Goal: Task Accomplishment & Management: Manage account settings

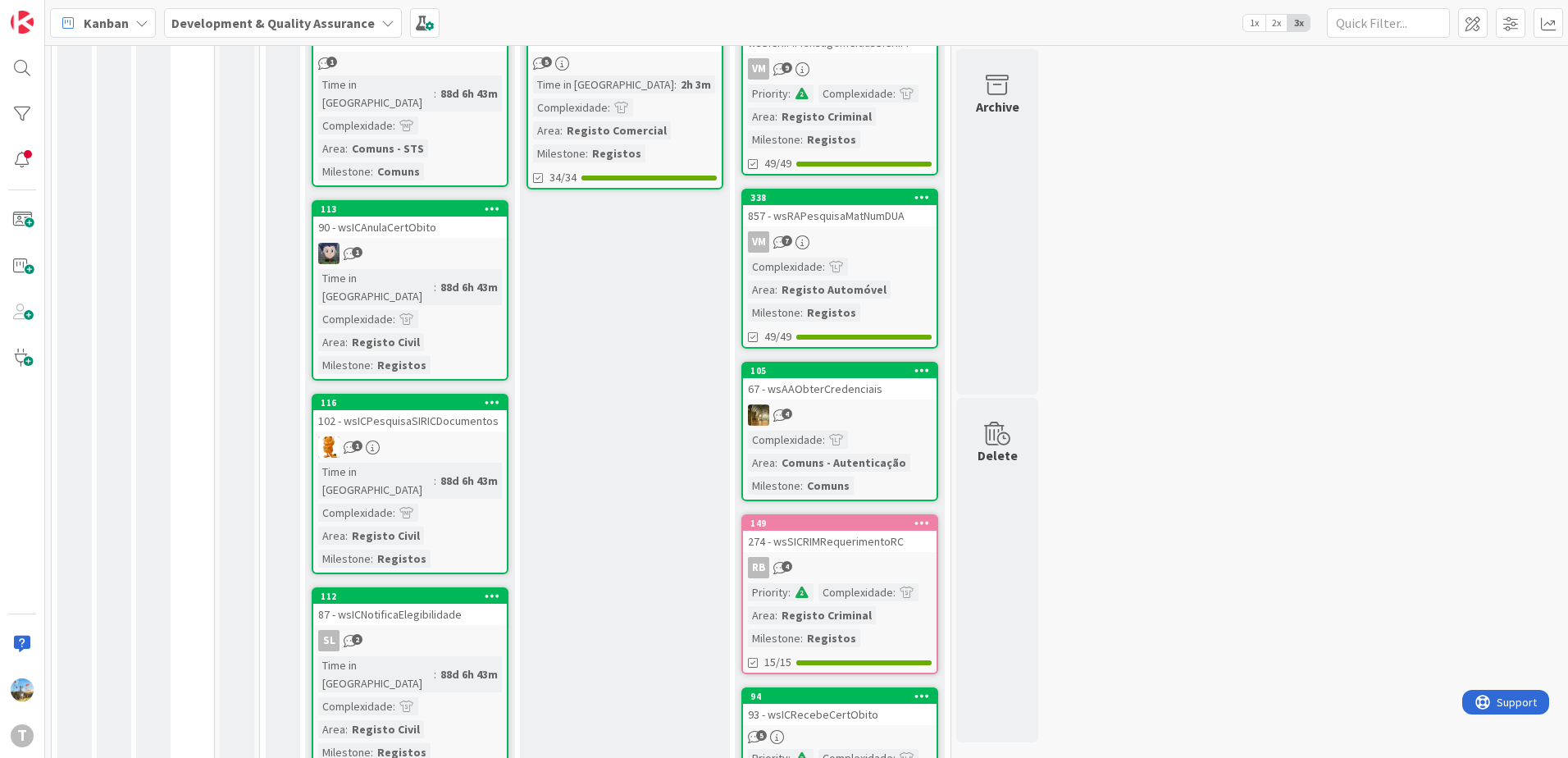
scroll to position [656, 0]
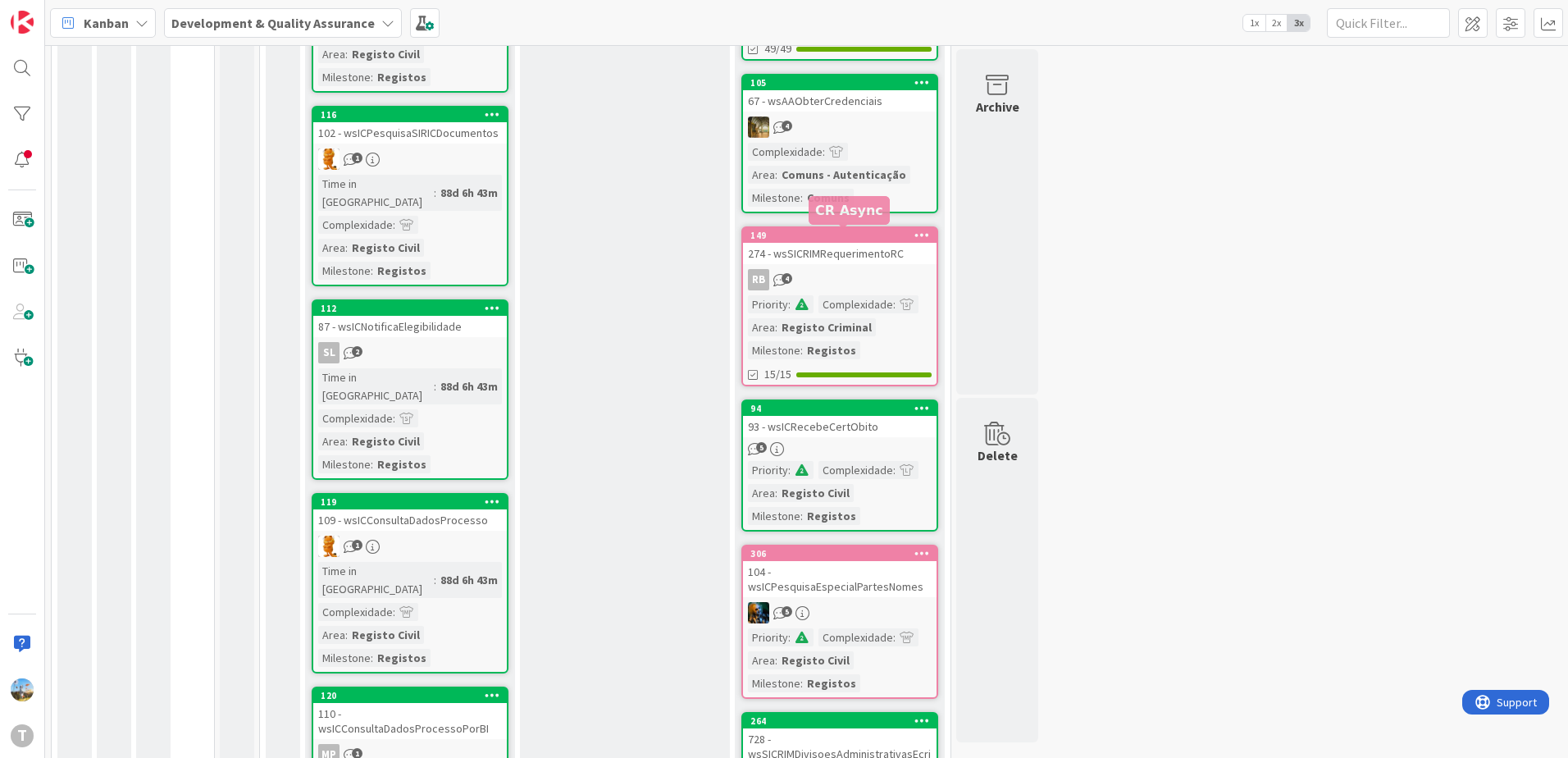
click at [851, 236] on div "149" at bounding box center [843, 236] width 187 height 12
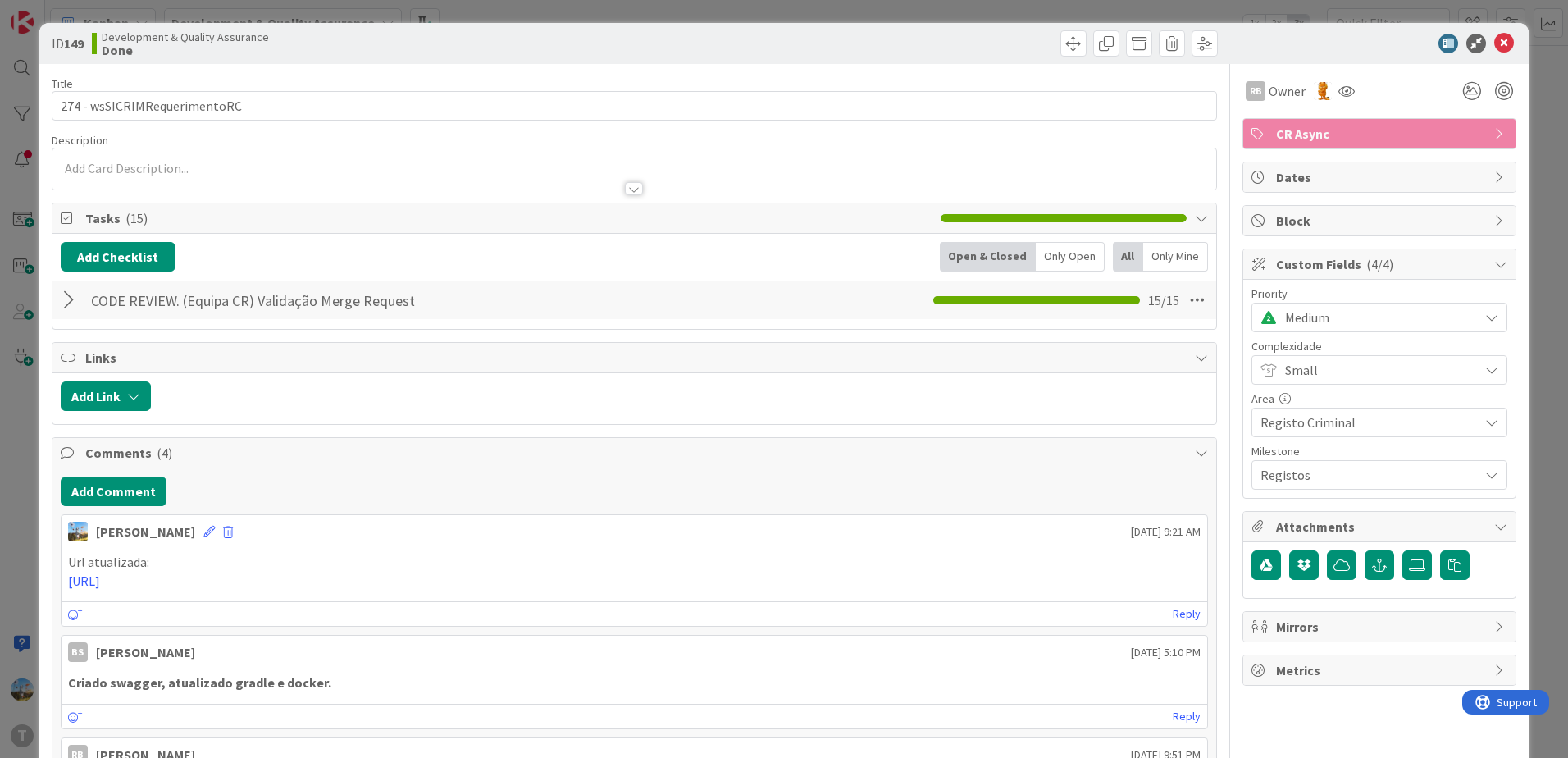
click at [1494, 134] on icon at bounding box center [1500, 133] width 13 height 13
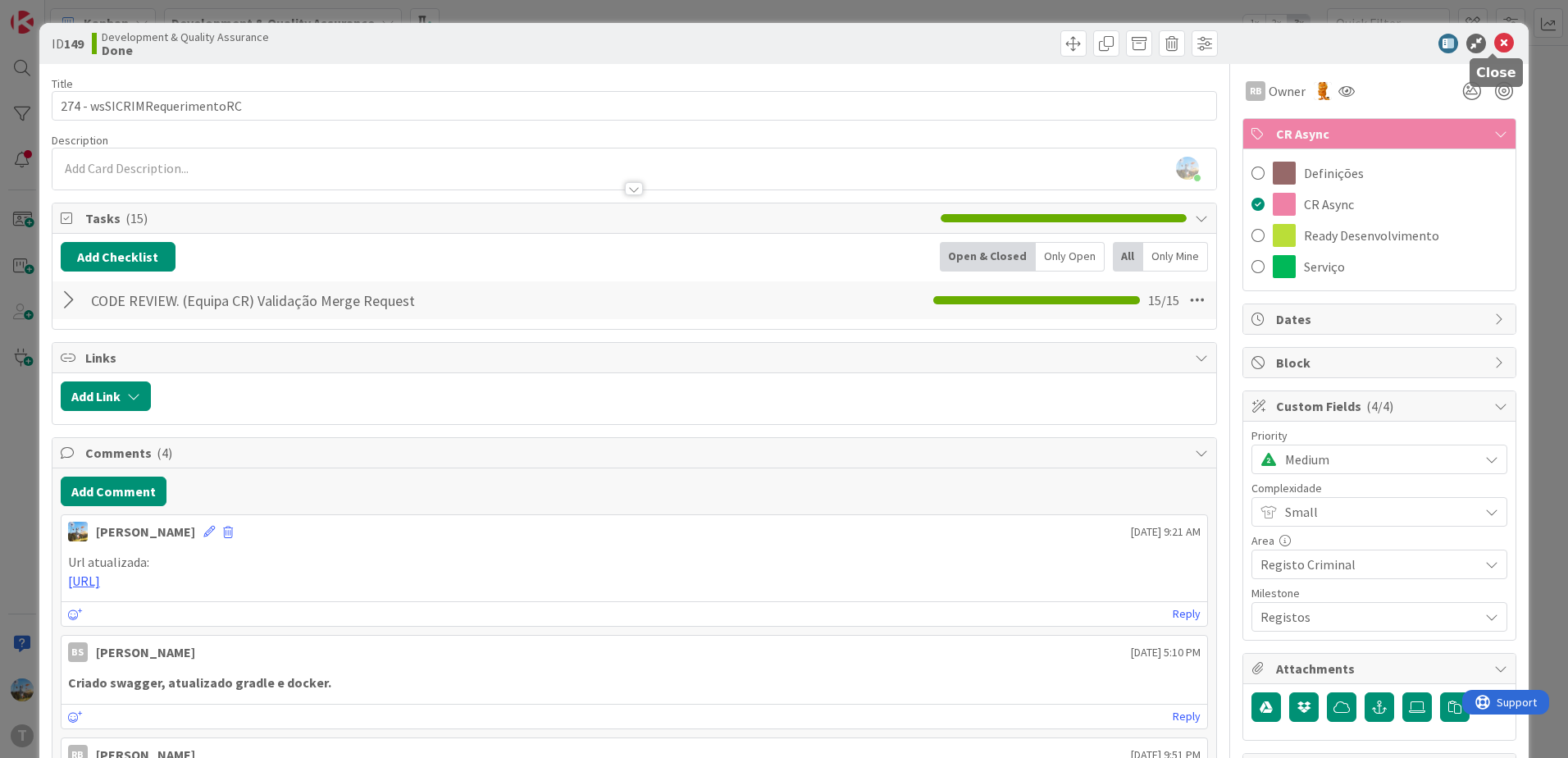
click at [1494, 41] on icon at bounding box center [1504, 43] width 20 height 20
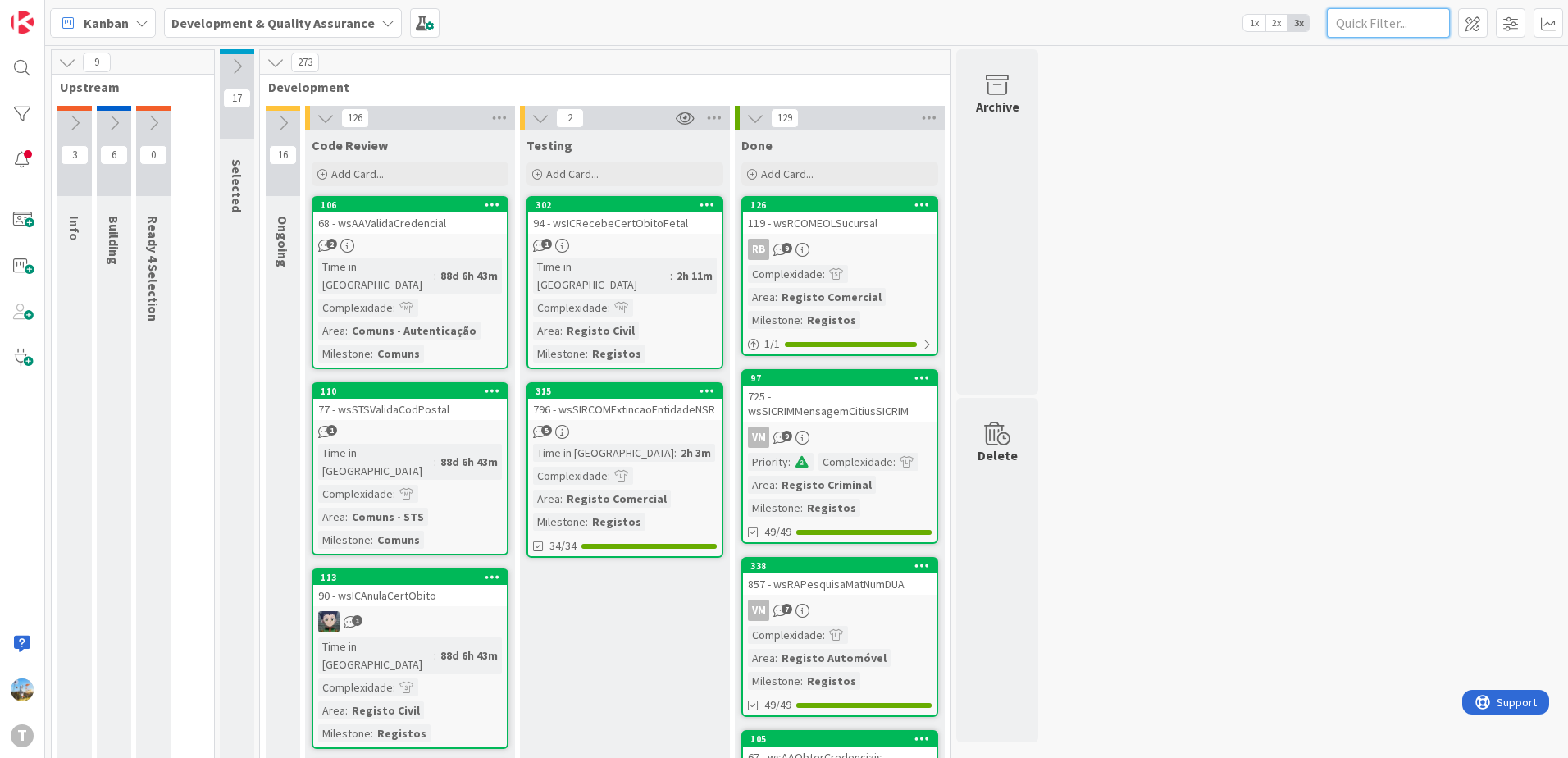
click at [1398, 16] on input "text" at bounding box center [1387, 23] width 123 height 29
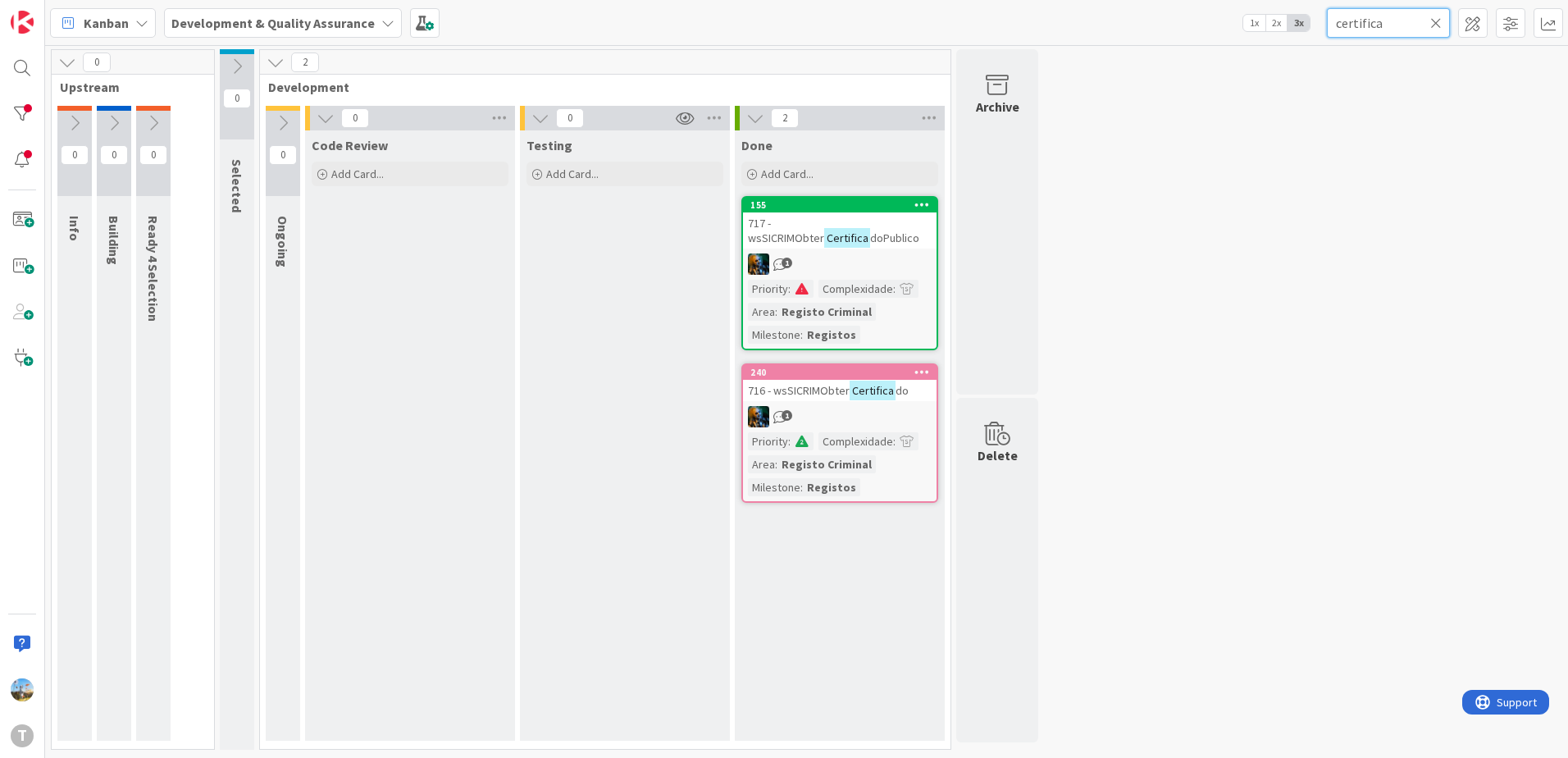
type input "certifica"
click at [884, 251] on link "155 717 - wsSICRIMObter Certifica doPublico 1 Priority : Complexidade : Area : …" at bounding box center [839, 273] width 196 height 154
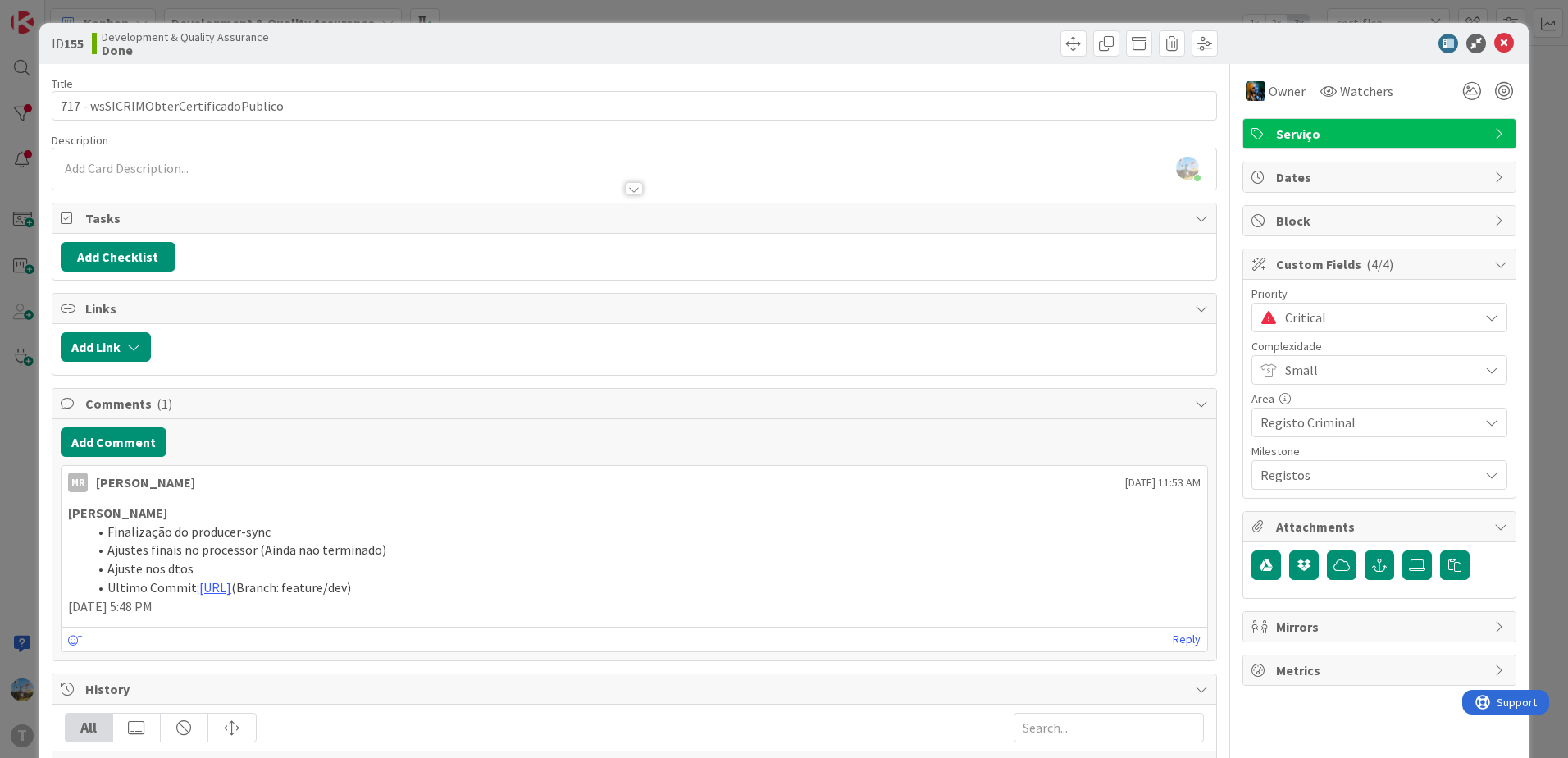
click at [1322, 318] on span "Critical" at bounding box center [1378, 317] width 186 height 23
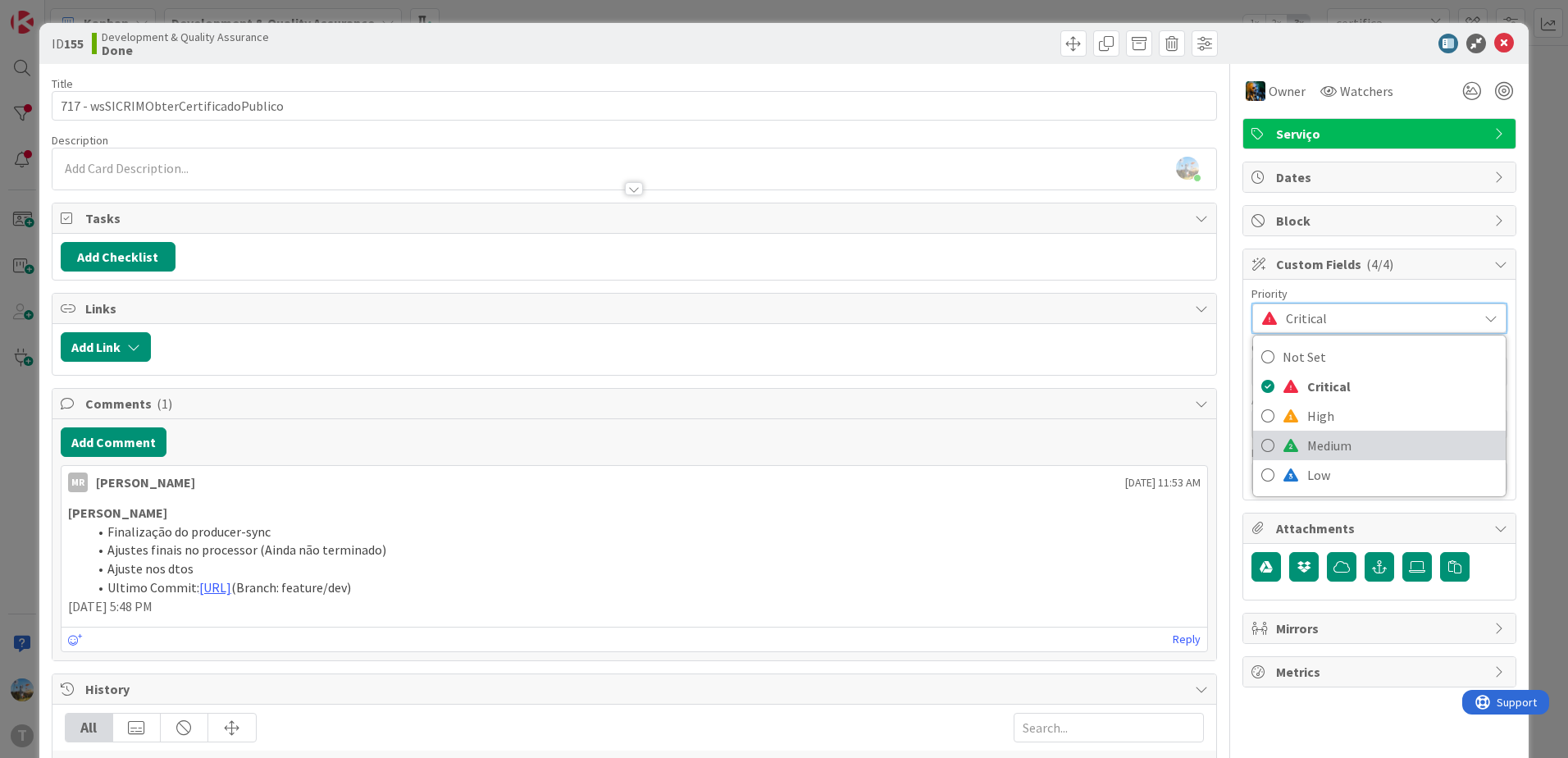
click at [1317, 451] on span "Medium" at bounding box center [1402, 445] width 190 height 25
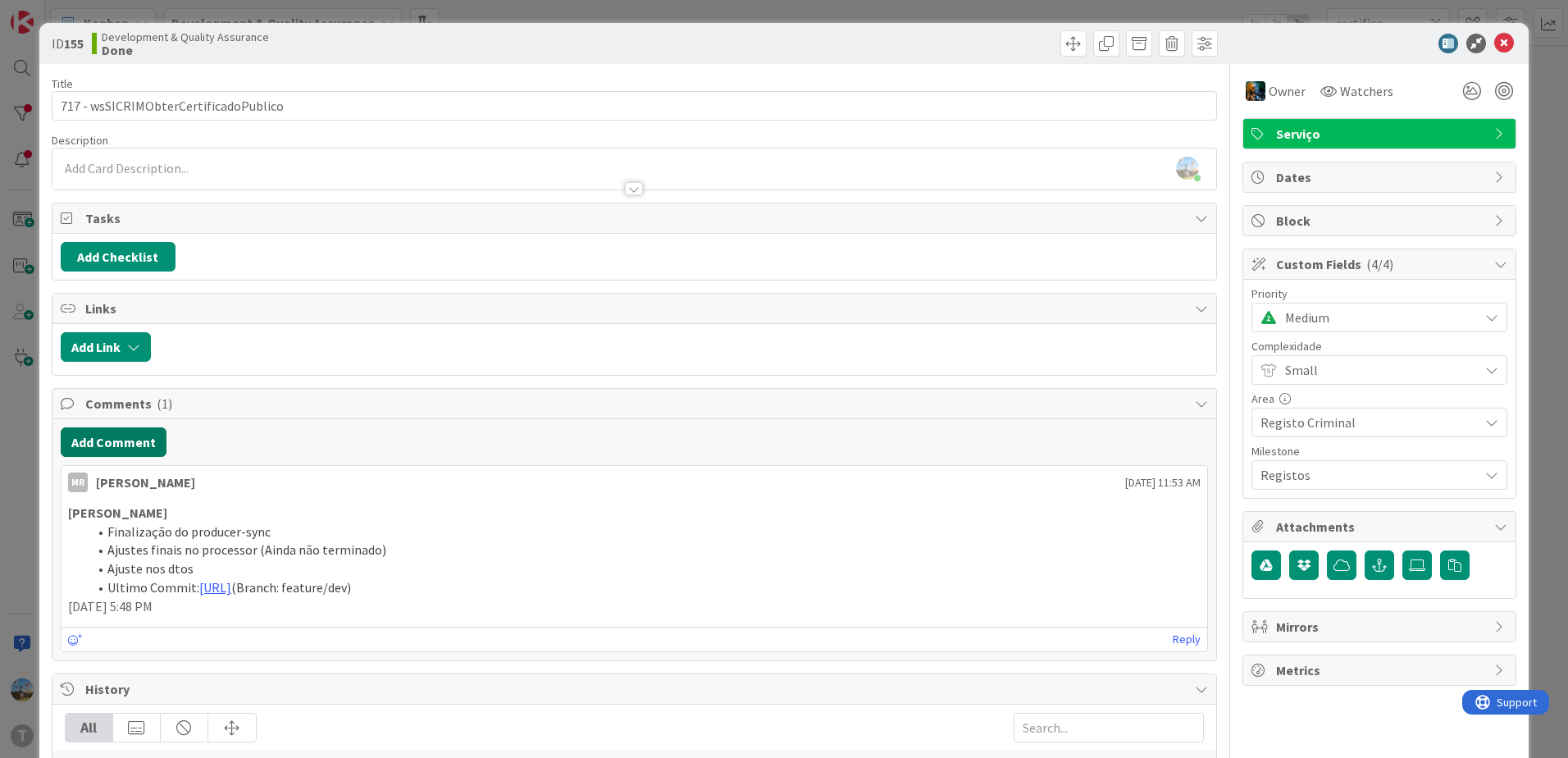
click at [97, 439] on button "Add Comment" at bounding box center [114, 442] width 106 height 29
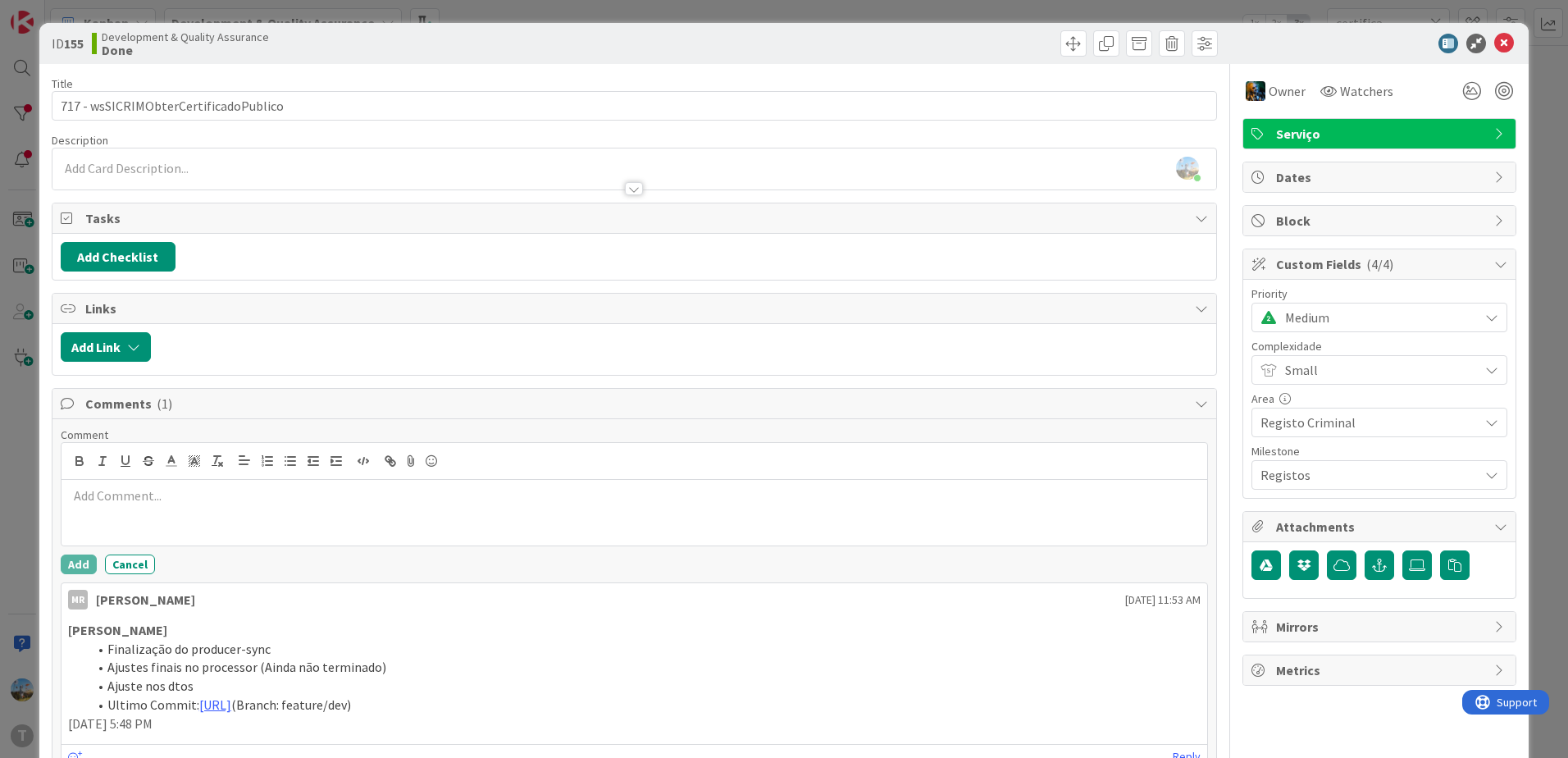
click at [220, 503] on p at bounding box center [633, 495] width 1132 height 19
click at [73, 568] on button "Add" at bounding box center [79, 565] width 36 height 20
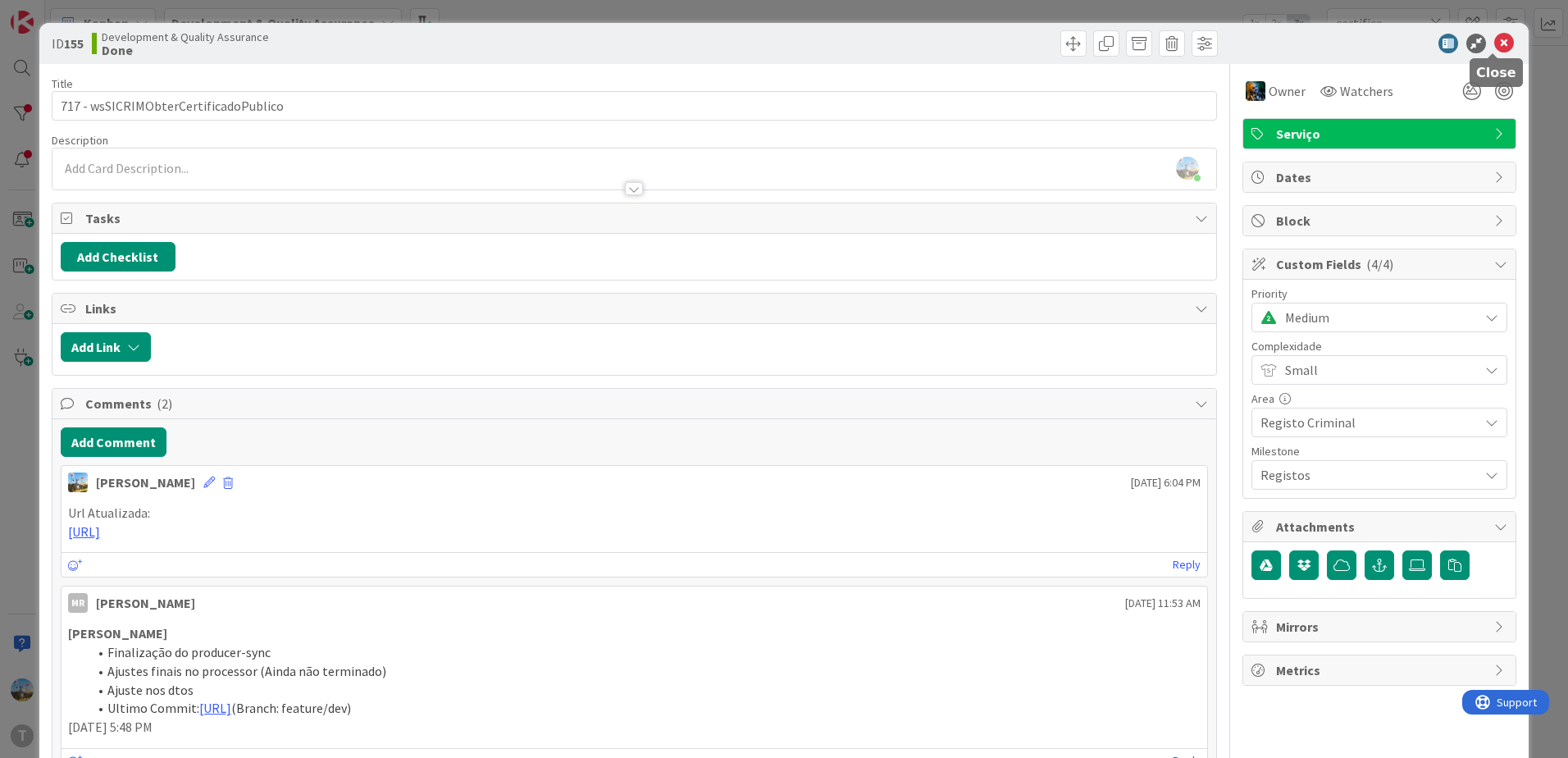
click at [1499, 39] on icon at bounding box center [1504, 43] width 20 height 20
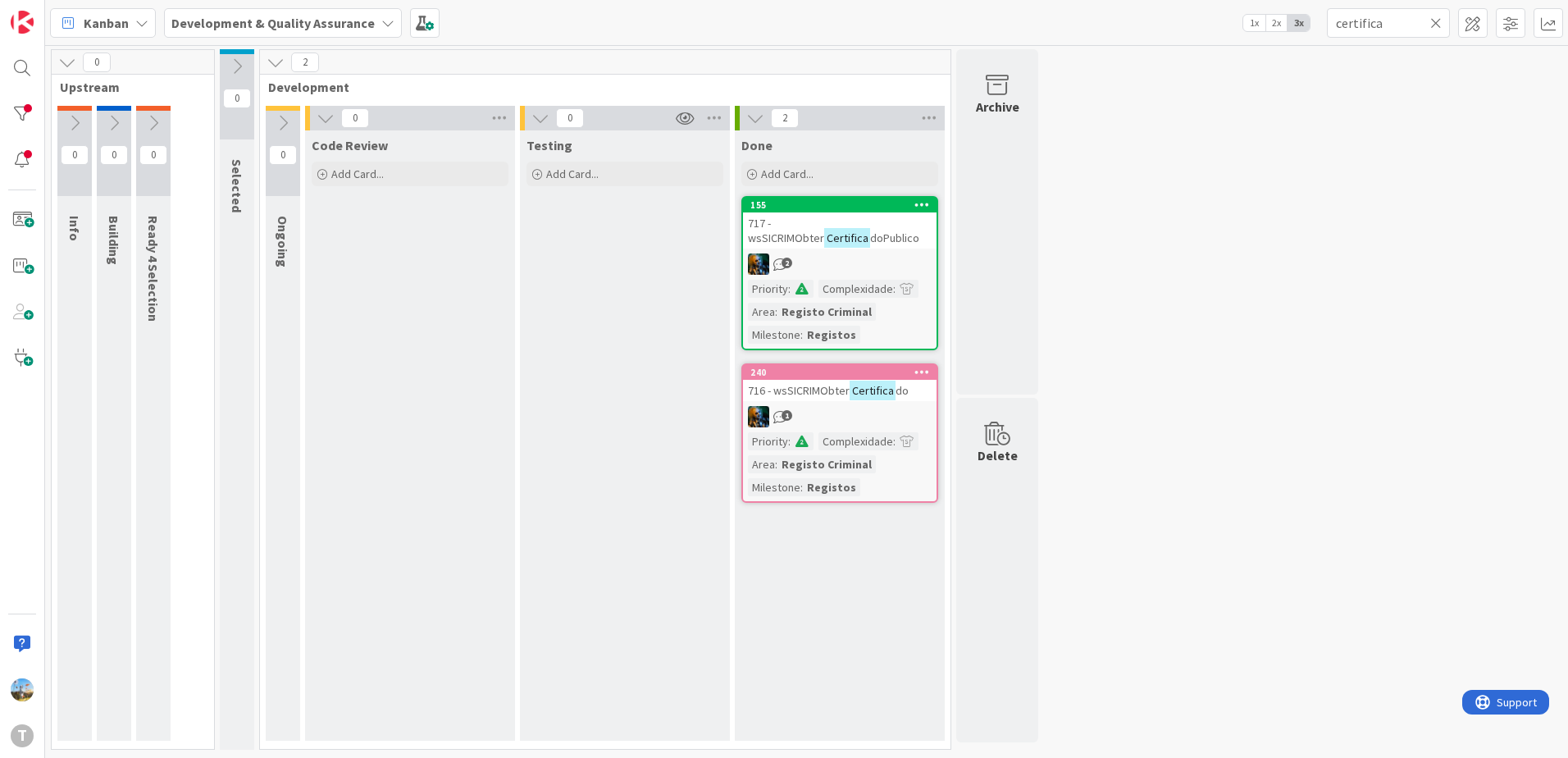
click at [1270, 441] on div "0 Upstream 0 Info 0 Building 0 Ready 4 Selection 0 Selected 2 Development 0 Ong…" at bounding box center [806, 404] width 1516 height 709
click at [1436, 23] on icon at bounding box center [1436, 23] width 12 height 15
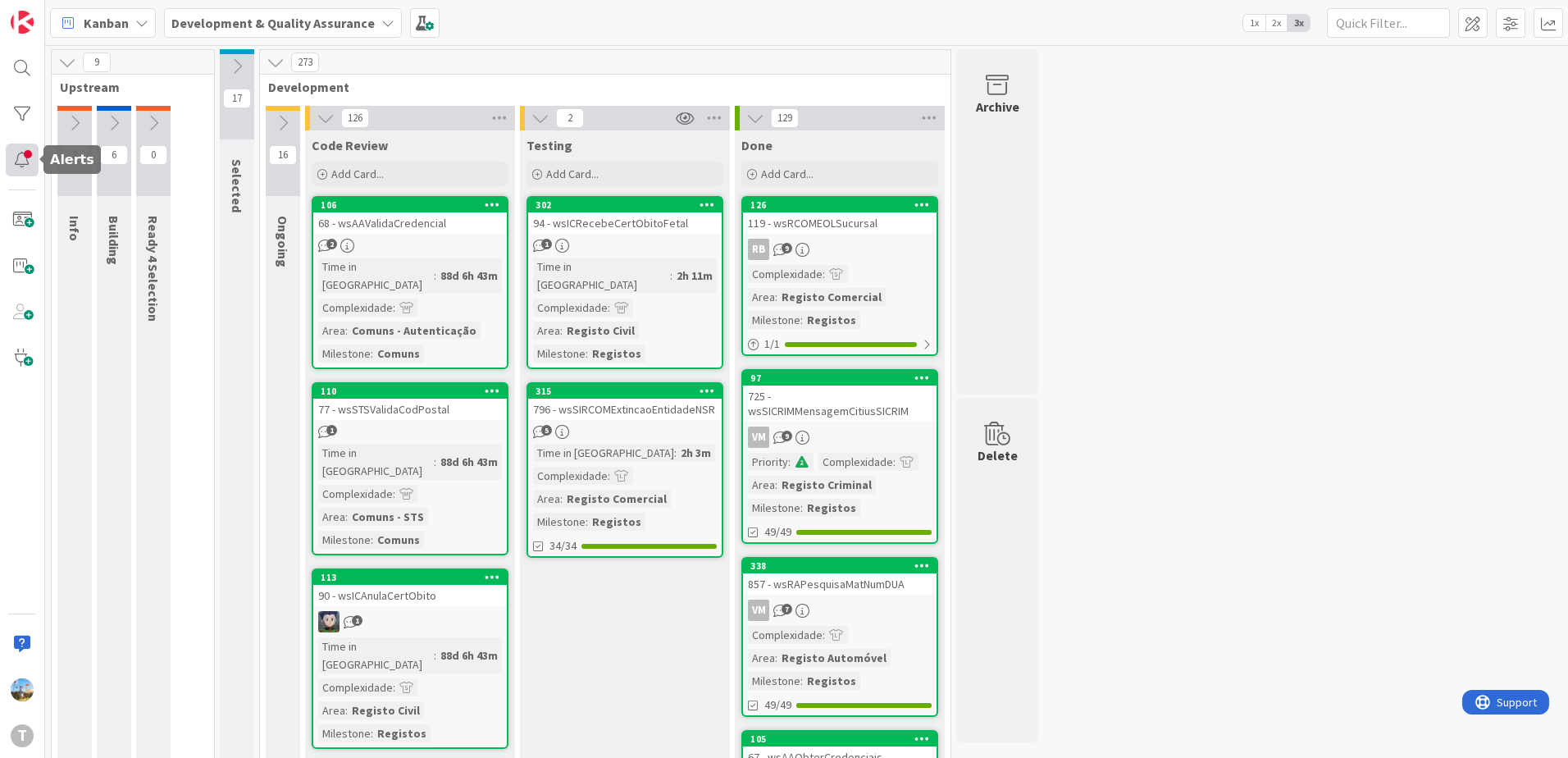
click at [10, 150] on div at bounding box center [22, 159] width 32 height 32
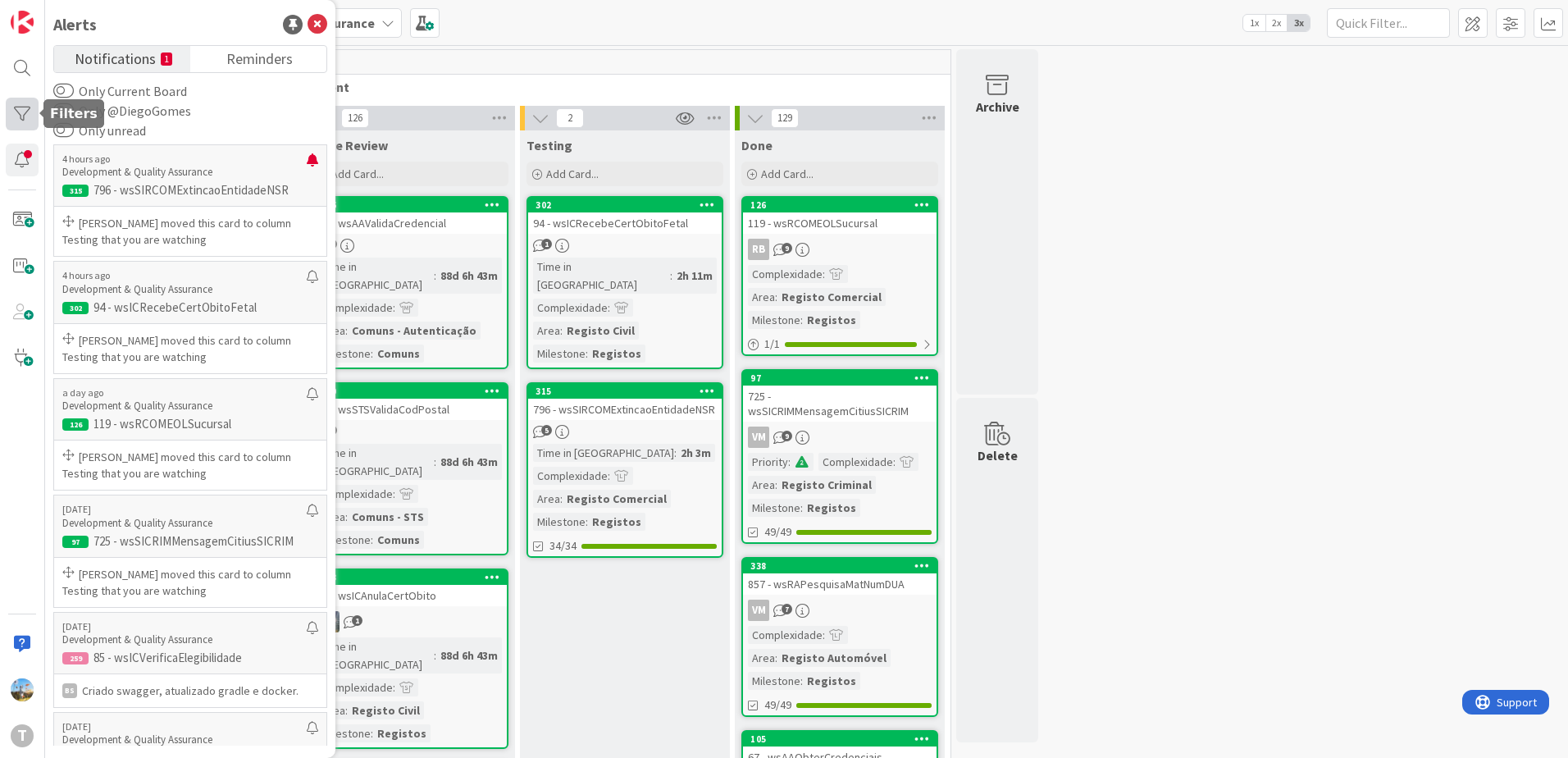
click at [14, 112] on div at bounding box center [22, 113] width 32 height 32
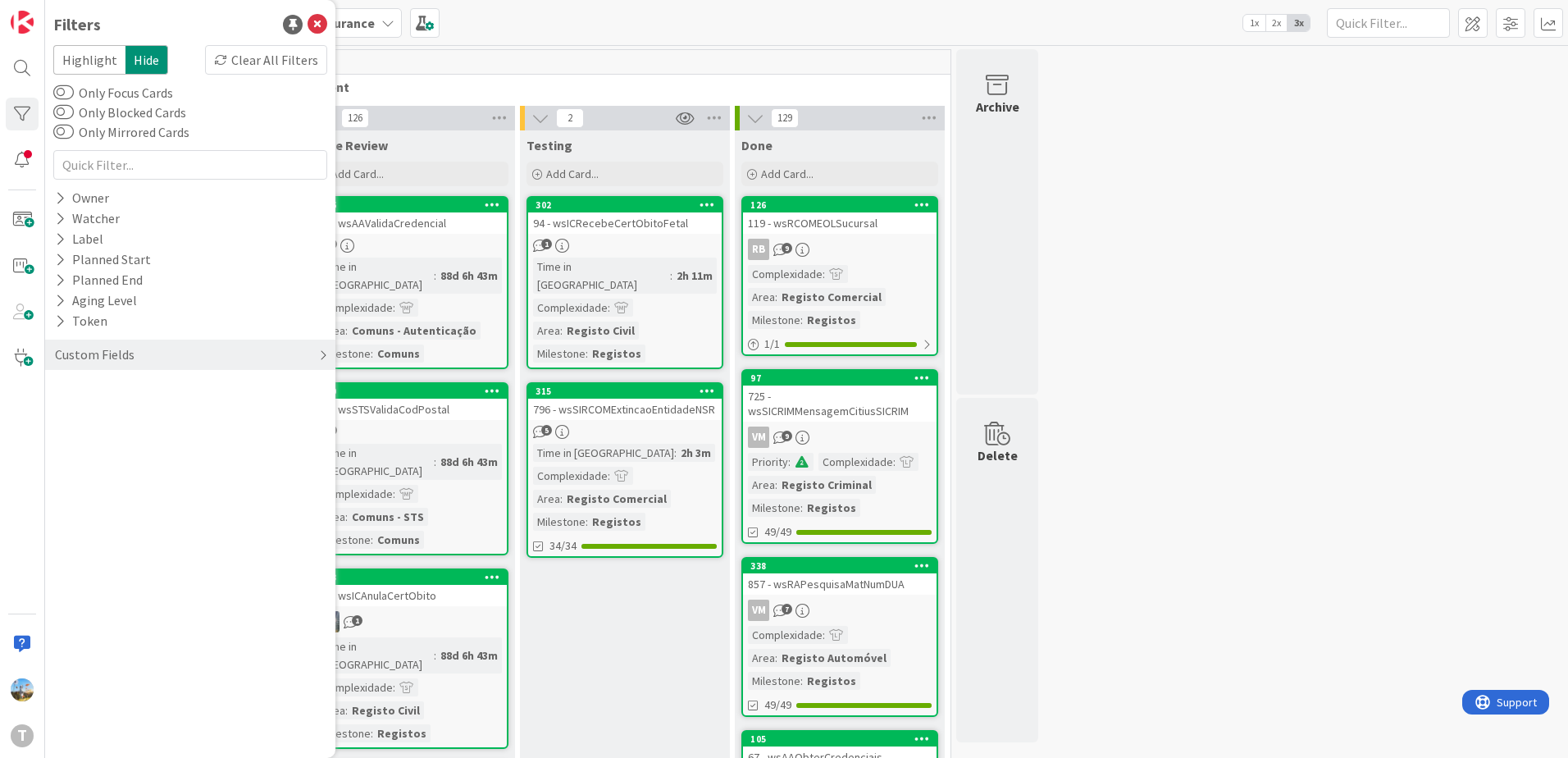
click at [99, 346] on div "Custom Fields" at bounding box center [94, 354] width 82 height 21
click at [138, 384] on div "Priority" at bounding box center [190, 388] width 291 height 21
click at [124, 418] on span "Critical" at bounding box center [108, 413] width 61 height 22
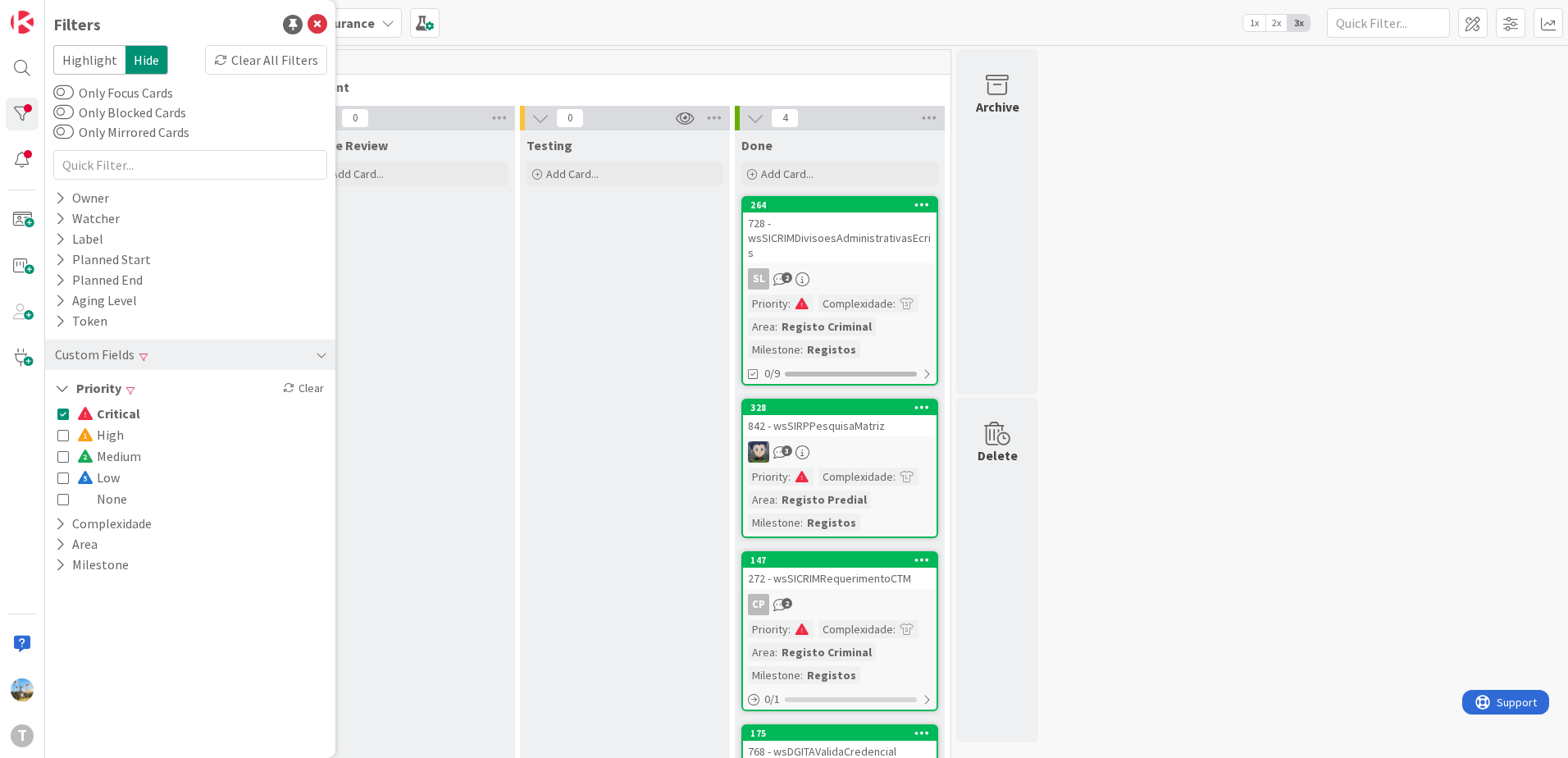
click at [672, 430] on div "Testing Add Card..." at bounding box center [625, 492] width 210 height 724
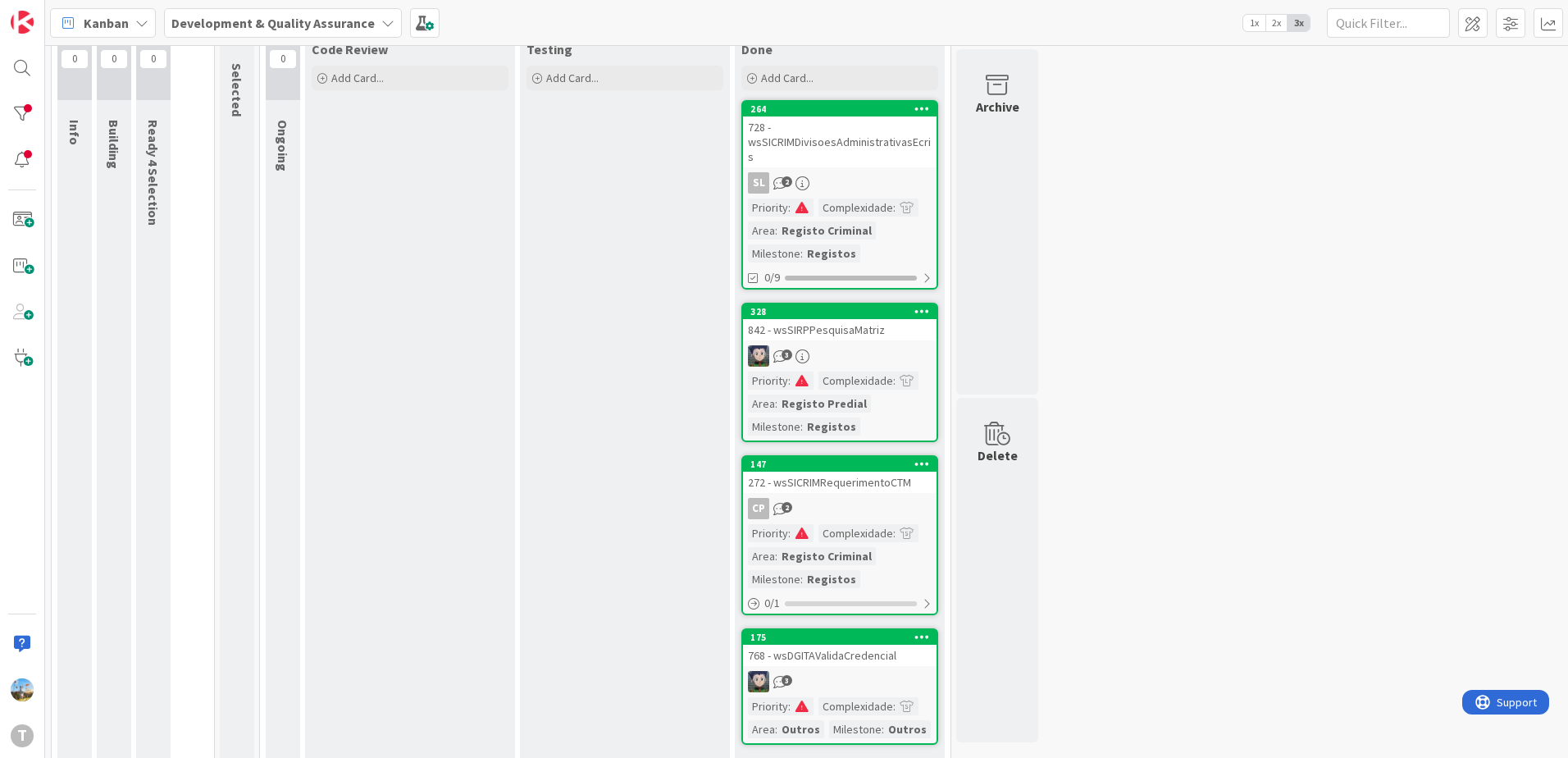
scroll to position [98, 0]
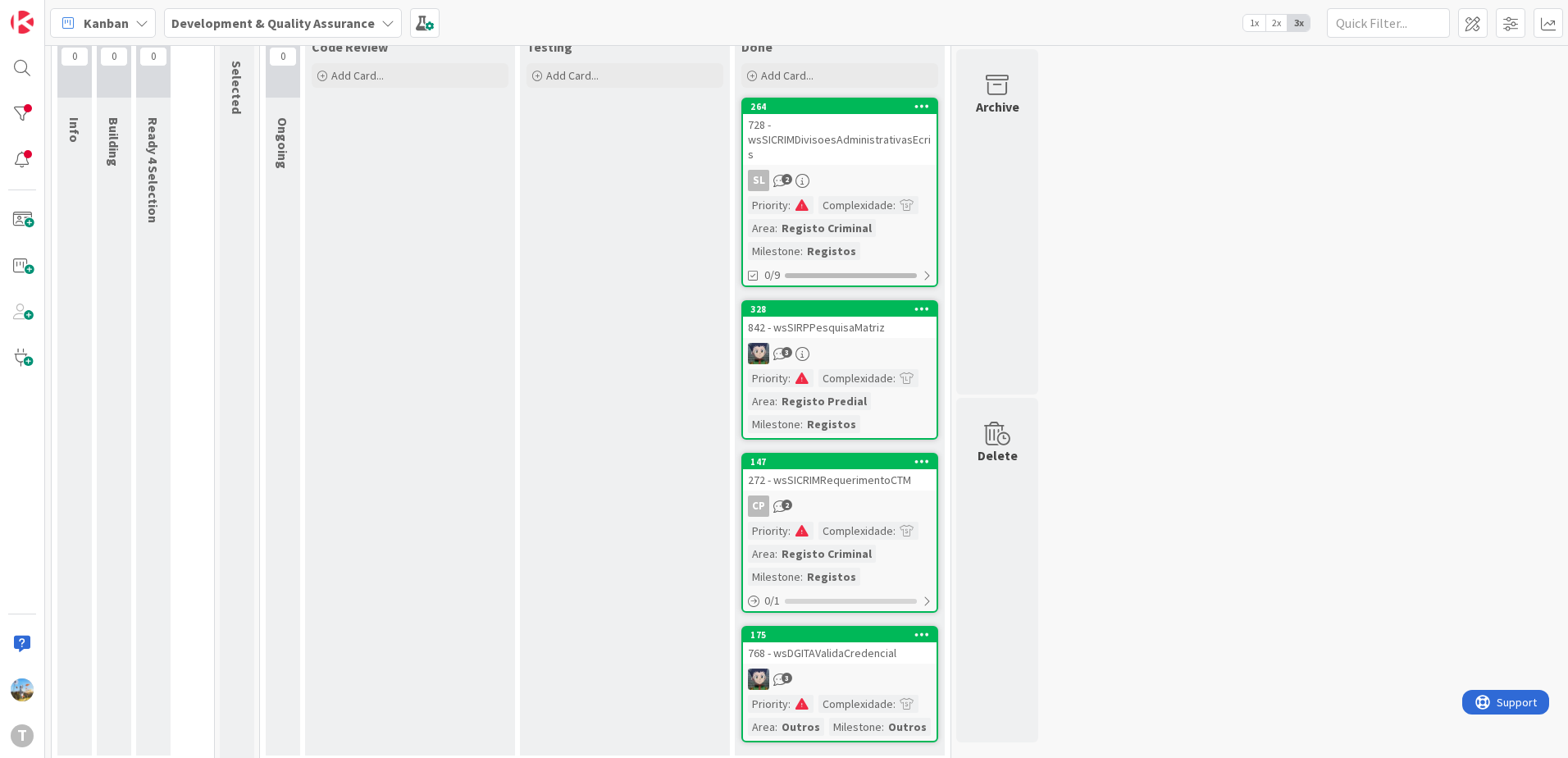
click at [873, 326] on link "328 842 - wsSIRPPesquisaMatriz 3 Priority : Complexidade : Area : Registo Predi…" at bounding box center [839, 370] width 196 height 139
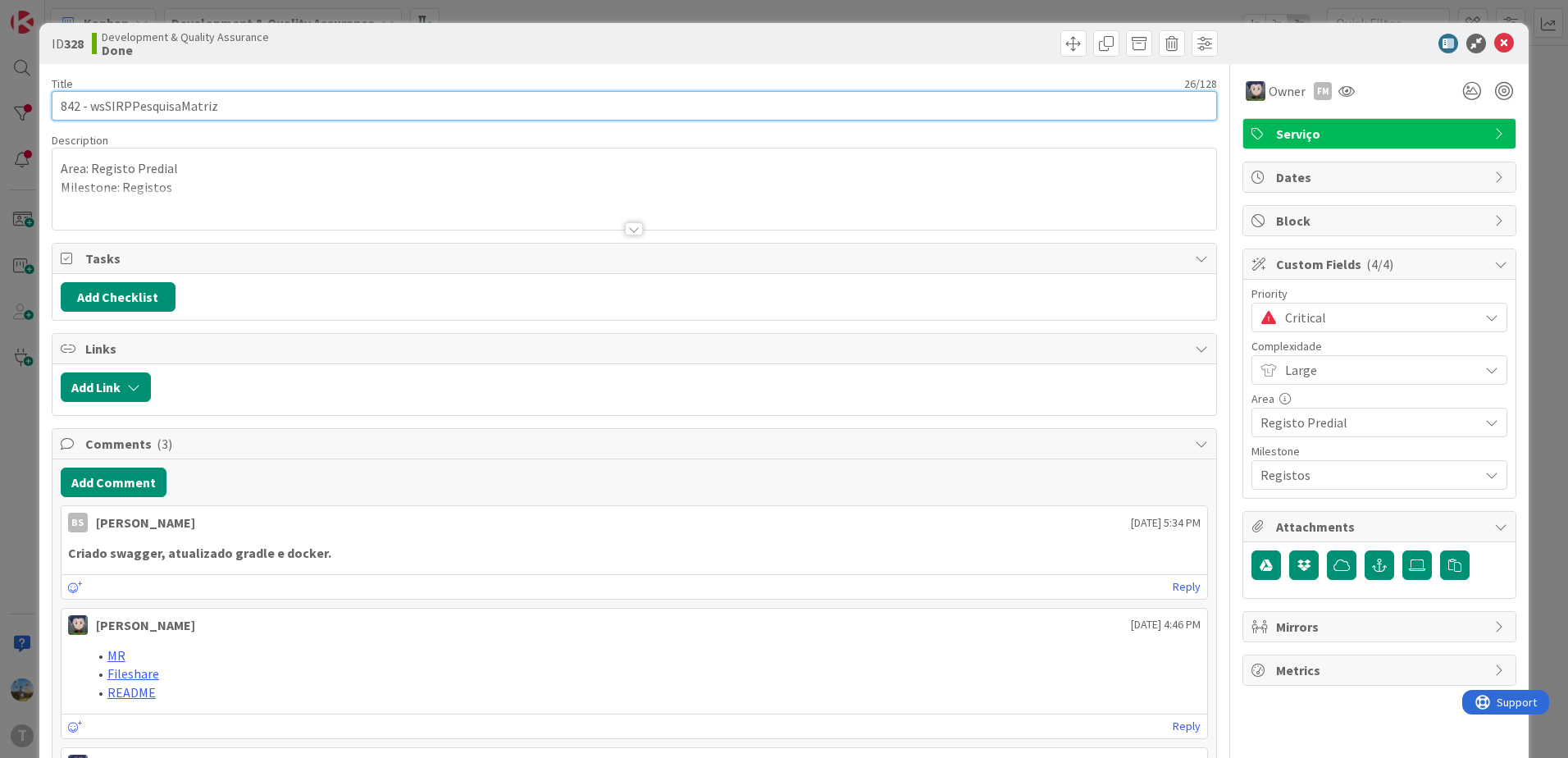
drag, startPoint x: 228, startPoint y: 111, endPoint x: 87, endPoint y: 107, distance: 141.1
click at [87, 107] on input "842 - wsSIRPPesquisaMatriz" at bounding box center [634, 106] width 1165 height 29
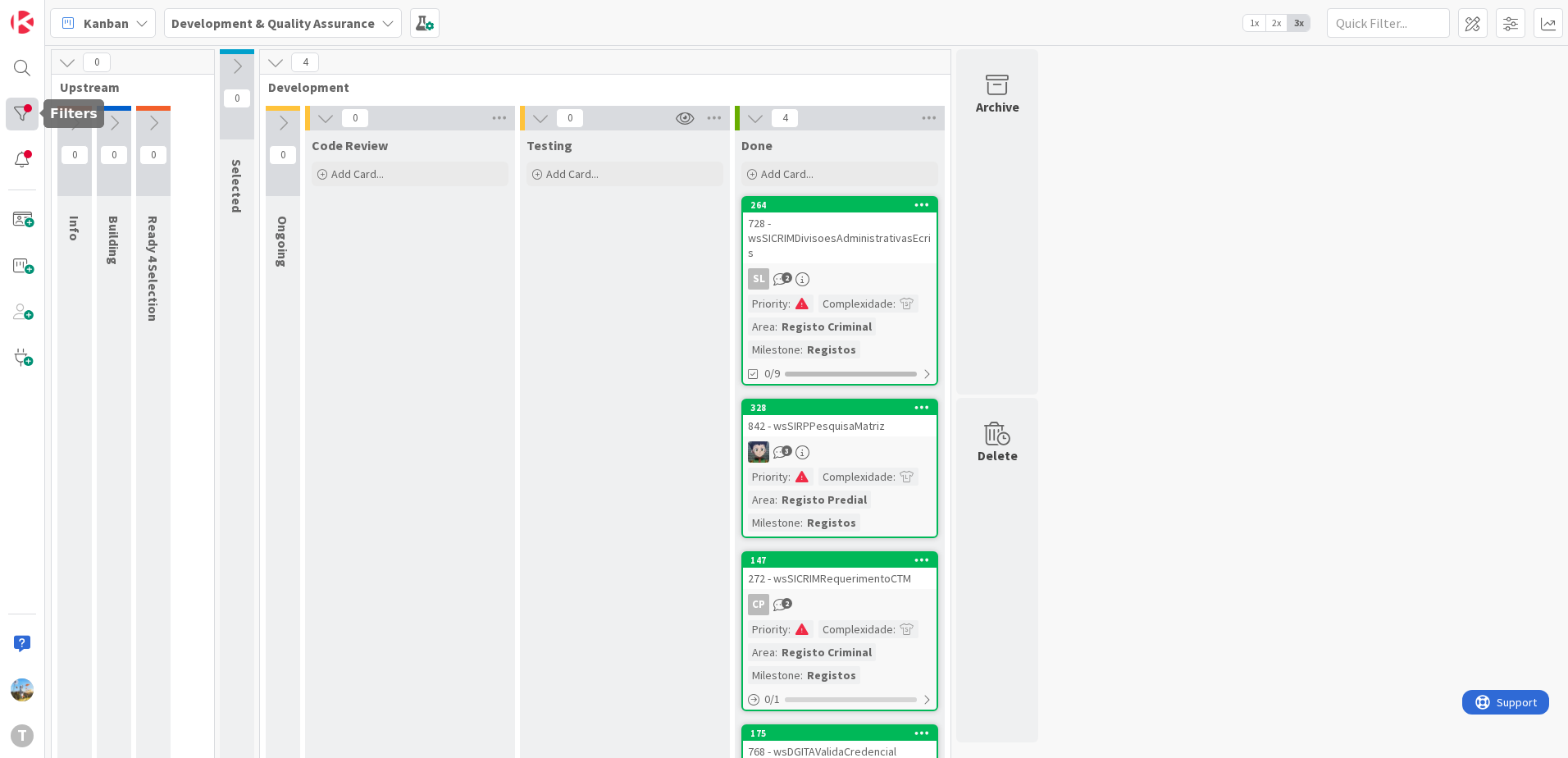
click at [25, 113] on div at bounding box center [22, 113] width 32 height 32
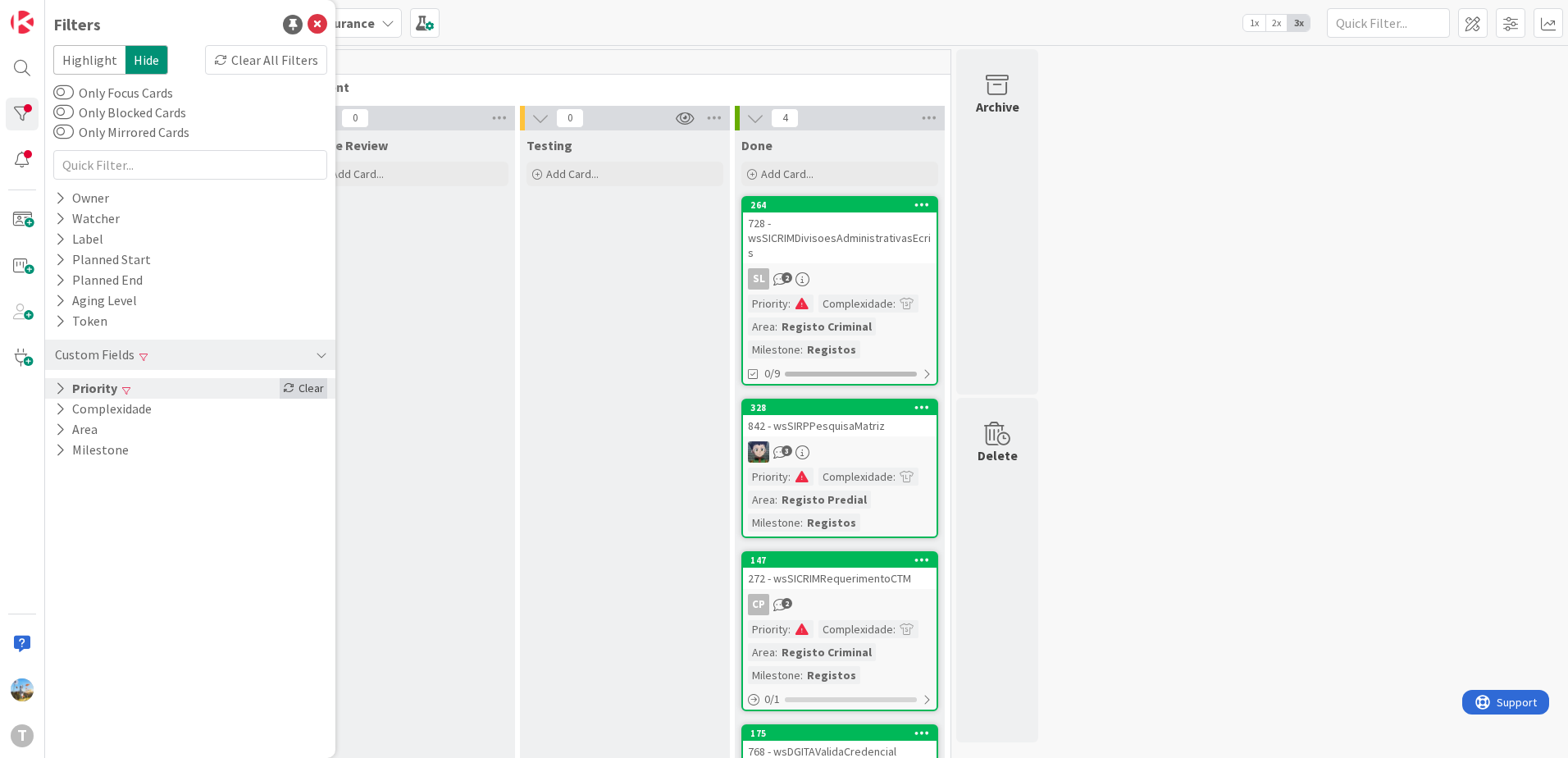
click at [322, 384] on div "Clear" at bounding box center [303, 388] width 47 height 21
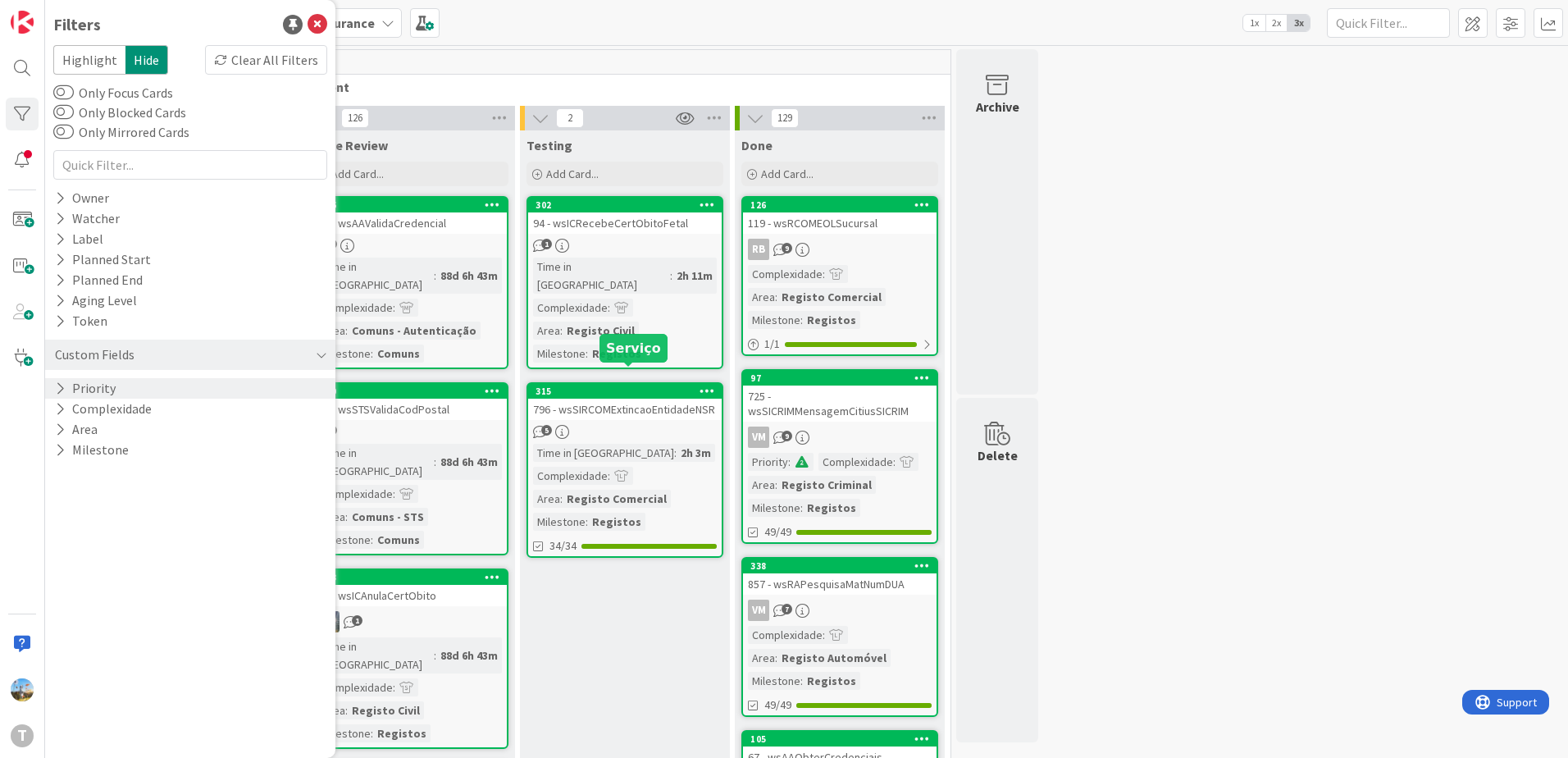
click at [673, 269] on div "2h 11m" at bounding box center [694, 275] width 44 height 18
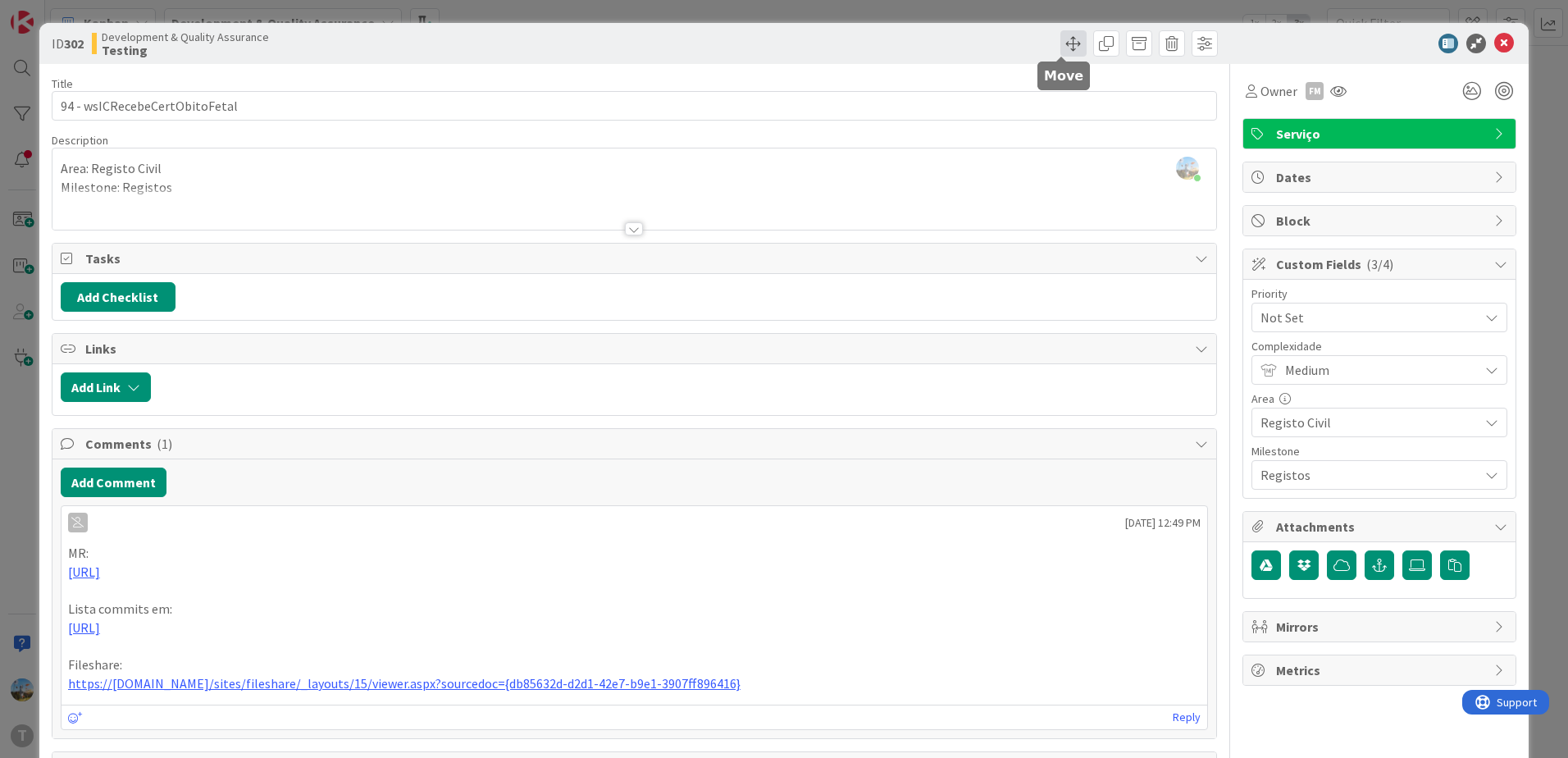
click at [1063, 40] on span at bounding box center [1073, 43] width 27 height 27
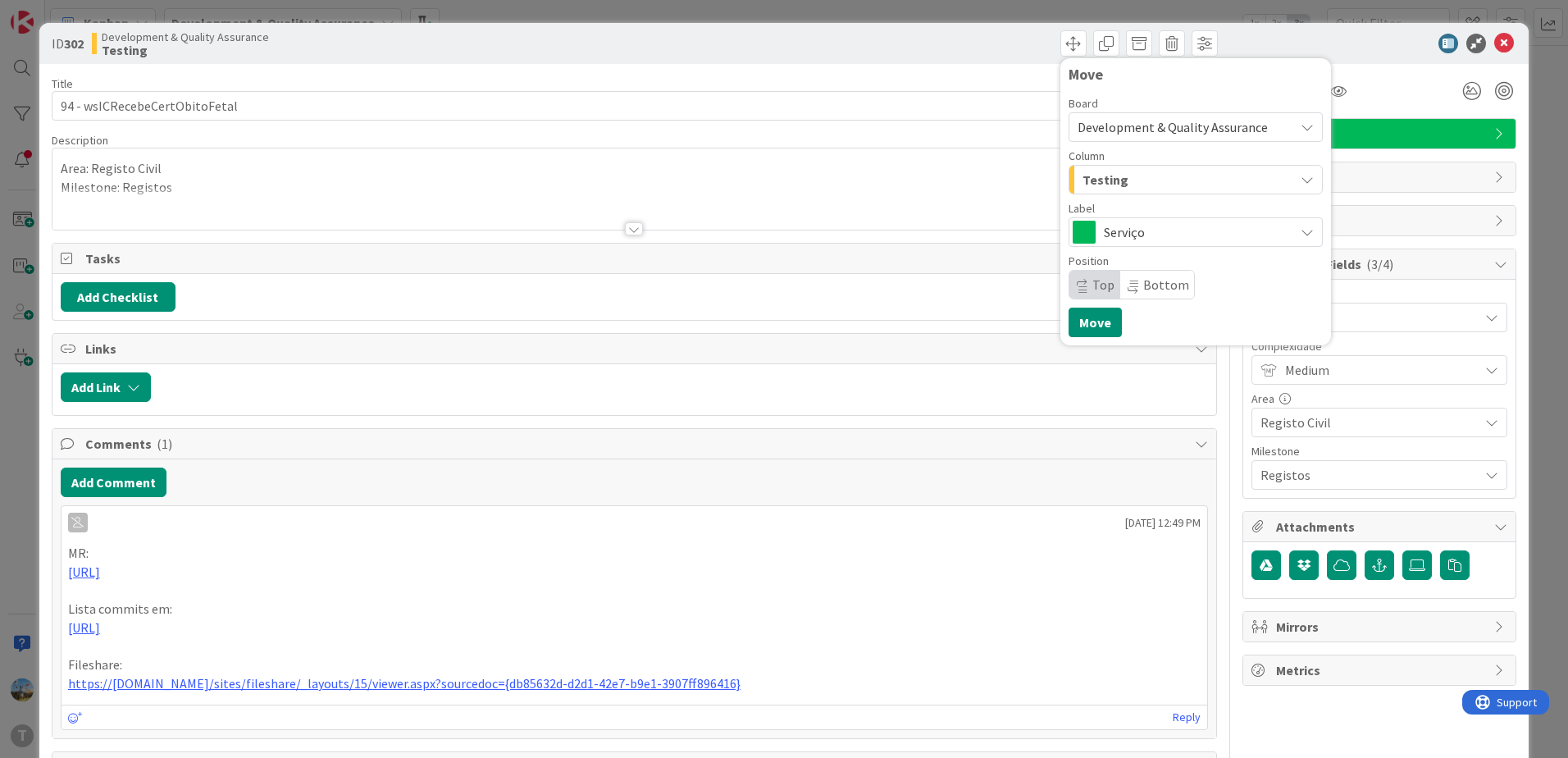
click at [1126, 185] on div "Testing" at bounding box center [1186, 180] width 216 height 27
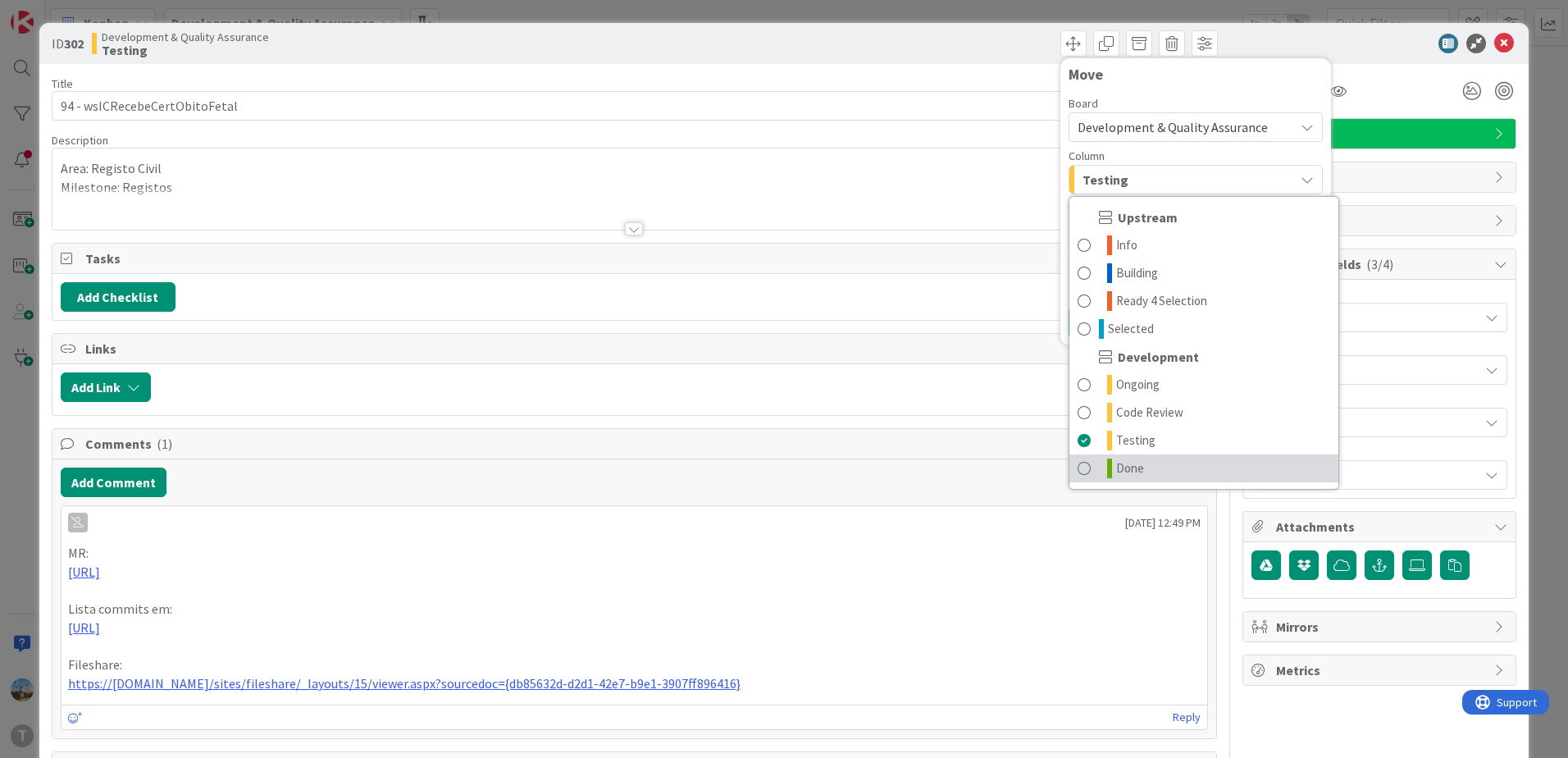
drag, startPoint x: 1123, startPoint y: 475, endPoint x: 1108, endPoint y: 475, distance: 15.0
click at [1123, 475] on span "Done" at bounding box center [1130, 468] width 27 height 20
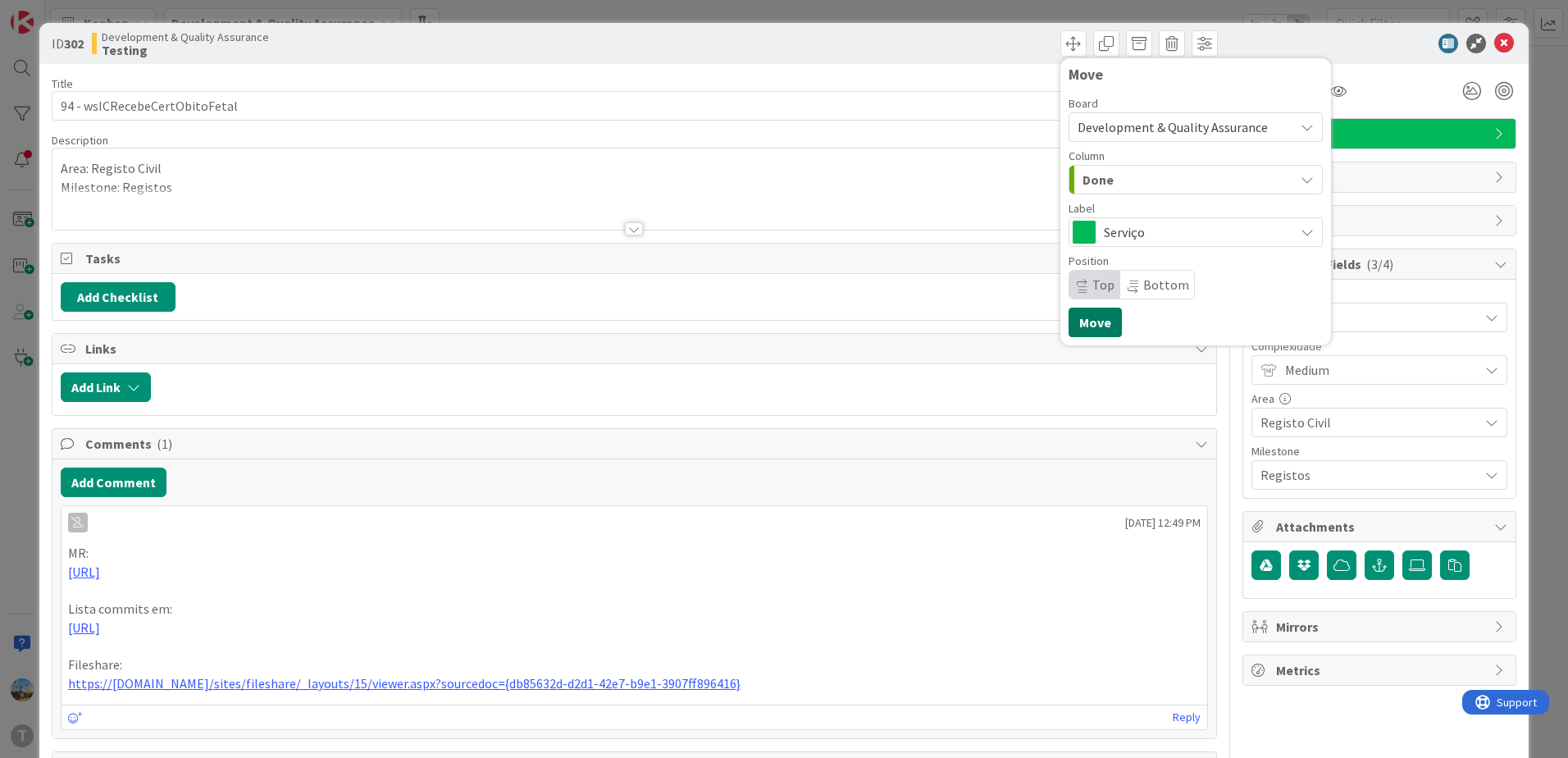
click at [1079, 317] on button "Move" at bounding box center [1095, 322] width 53 height 29
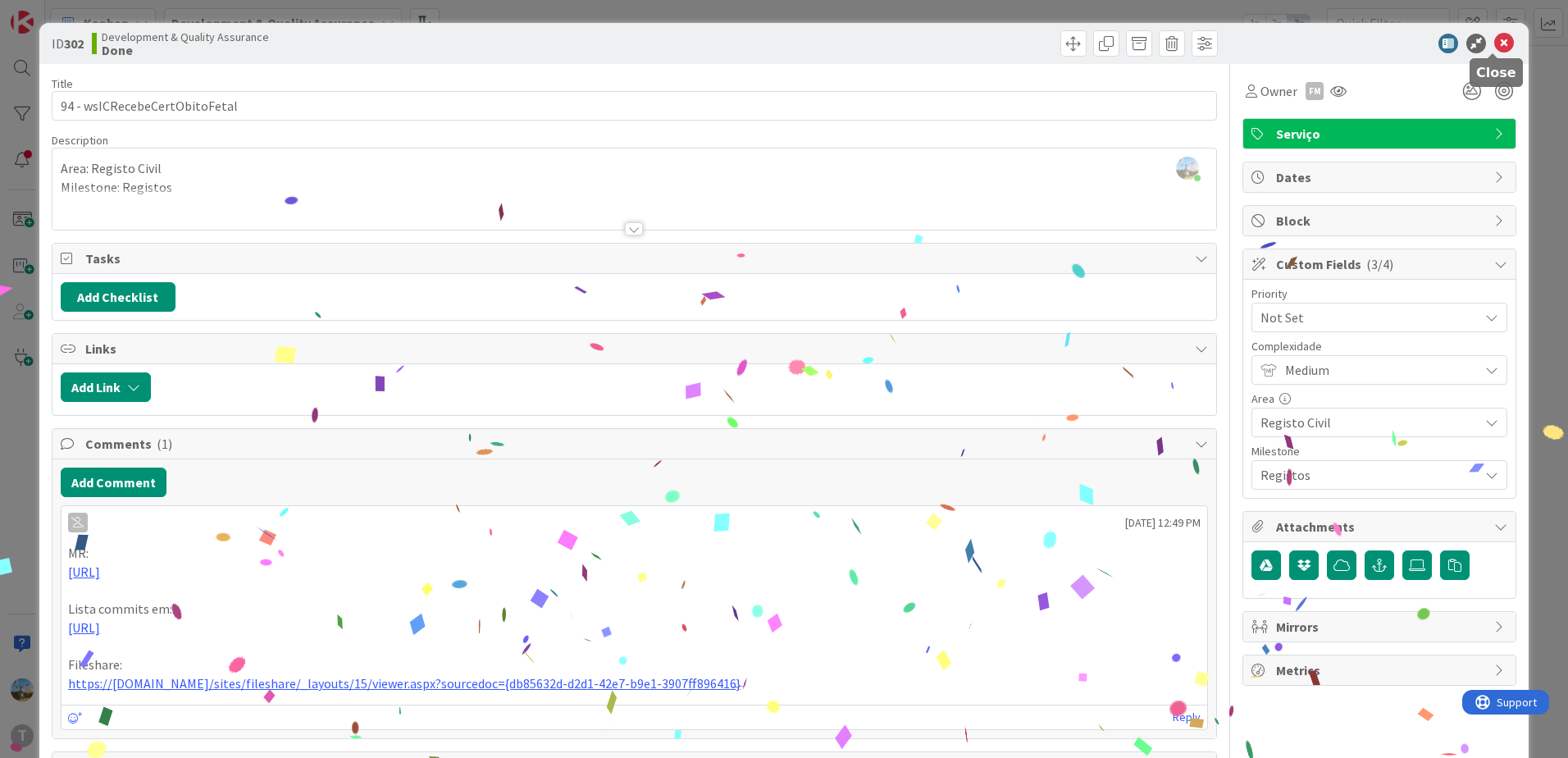
click at [1494, 37] on icon at bounding box center [1504, 43] width 20 height 20
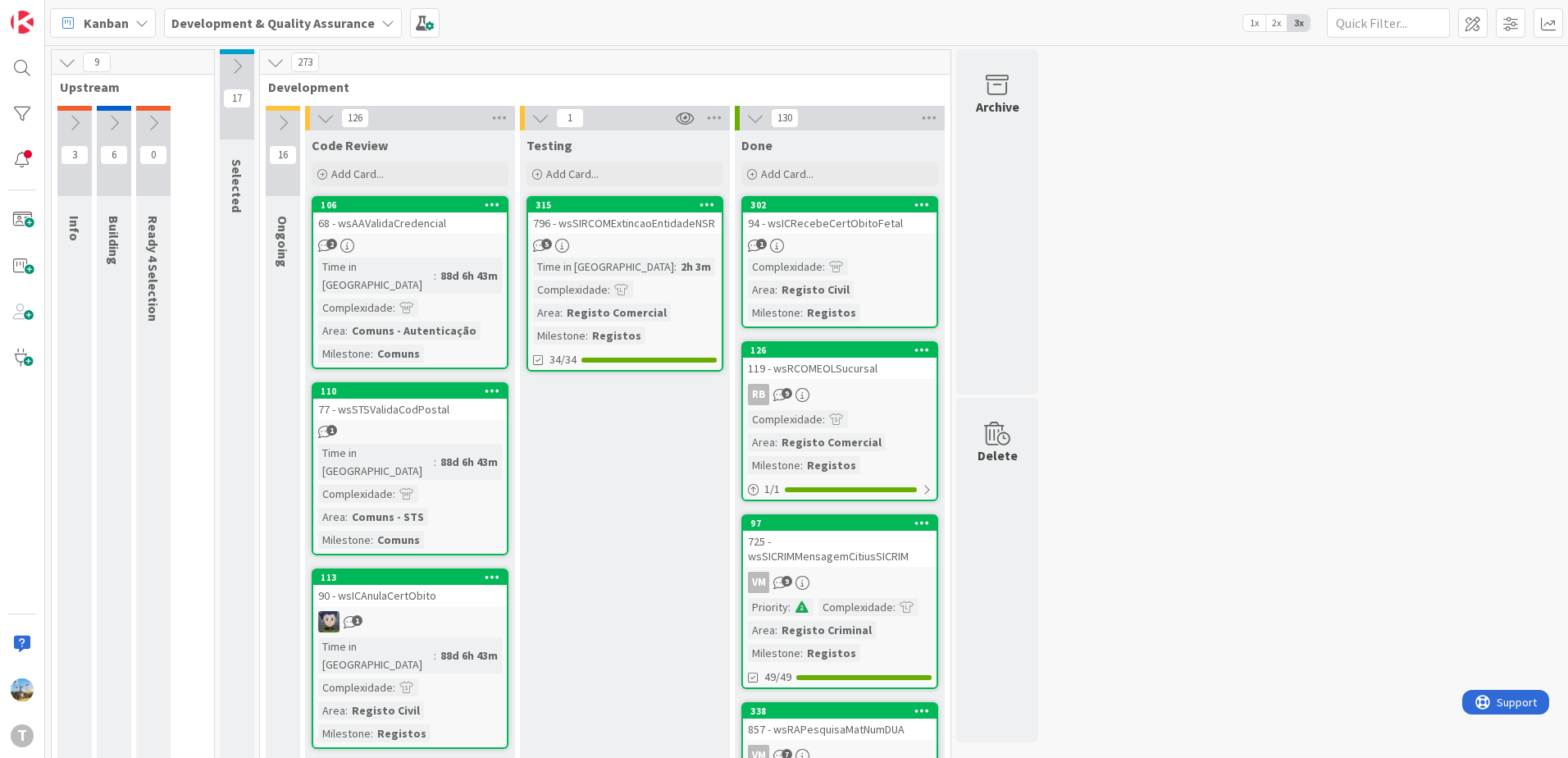
click at [659, 288] on div "Time in Column : 2h 3m Complexidade : Area : Registo Comercial Milestone : Regi…" at bounding box center [624, 300] width 184 height 87
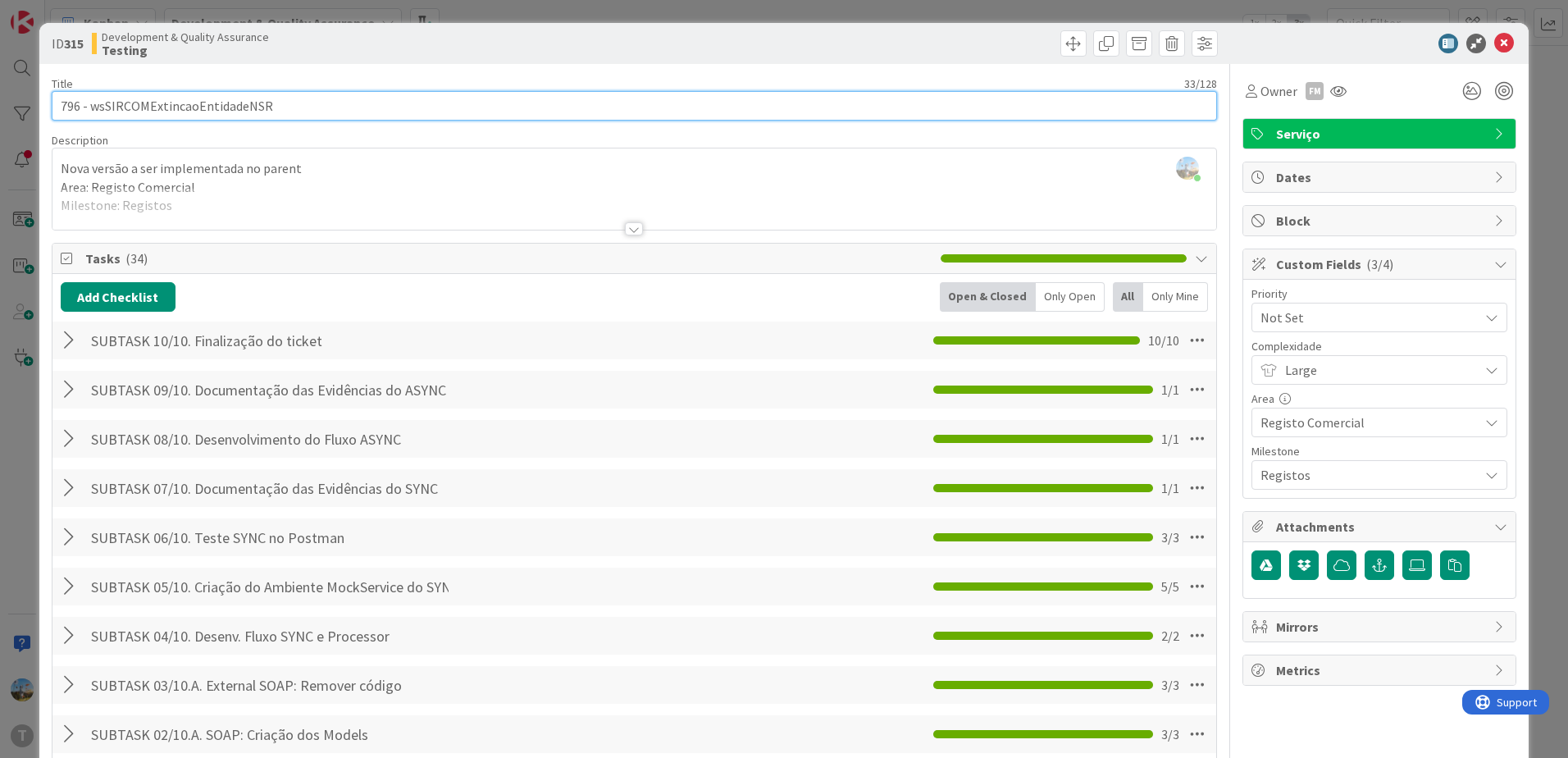
drag, startPoint x: 309, startPoint y: 100, endPoint x: 91, endPoint y: 94, distance: 218.1
click at [91, 94] on input "796 - wsSIRCOMExtincaoEntidadeNSR" at bounding box center [634, 106] width 1165 height 29
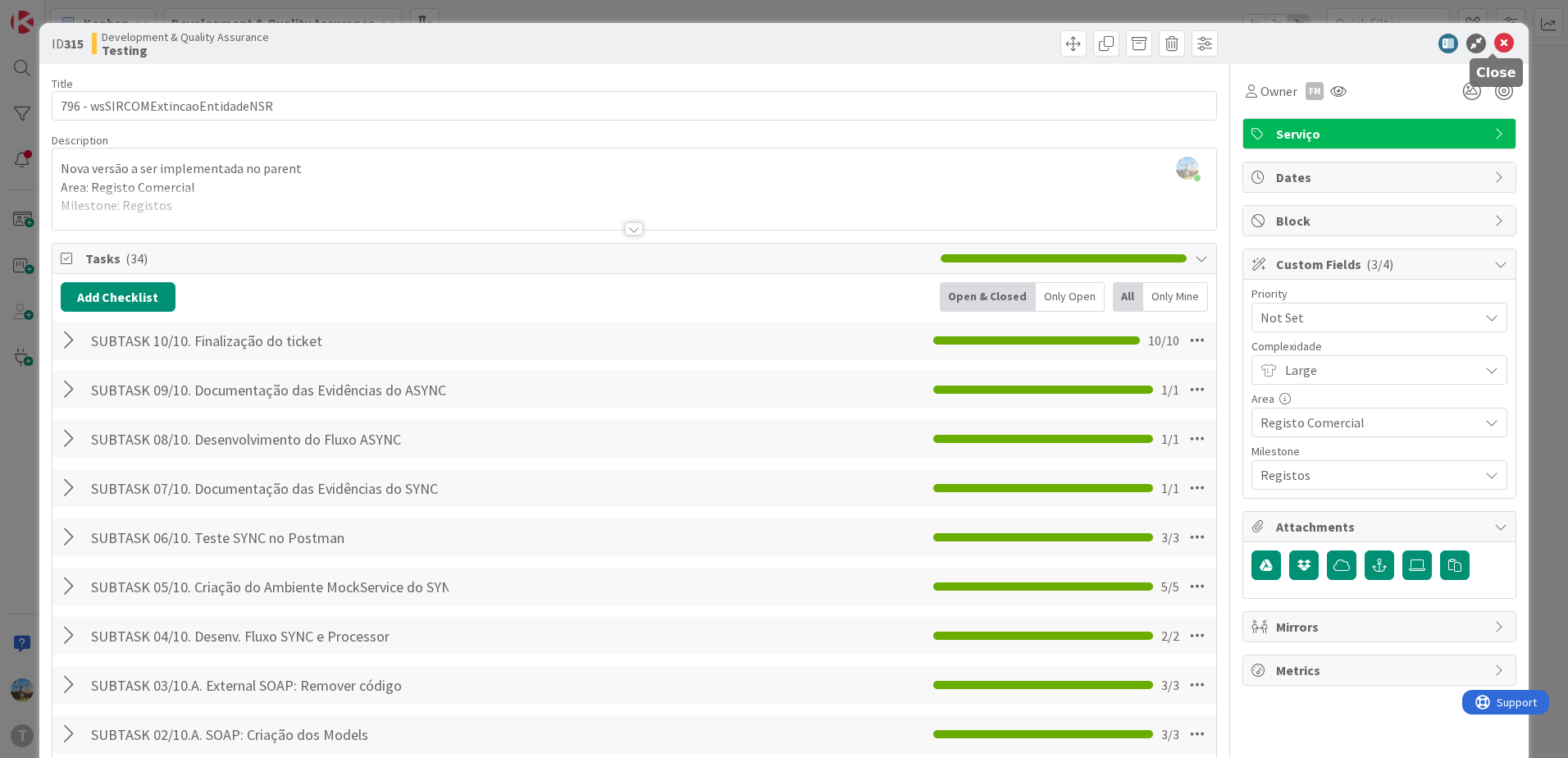
drag, startPoint x: 1499, startPoint y: 43, endPoint x: 1448, endPoint y: 36, distance: 51.5
click at [1499, 43] on icon at bounding box center [1504, 43] width 20 height 20
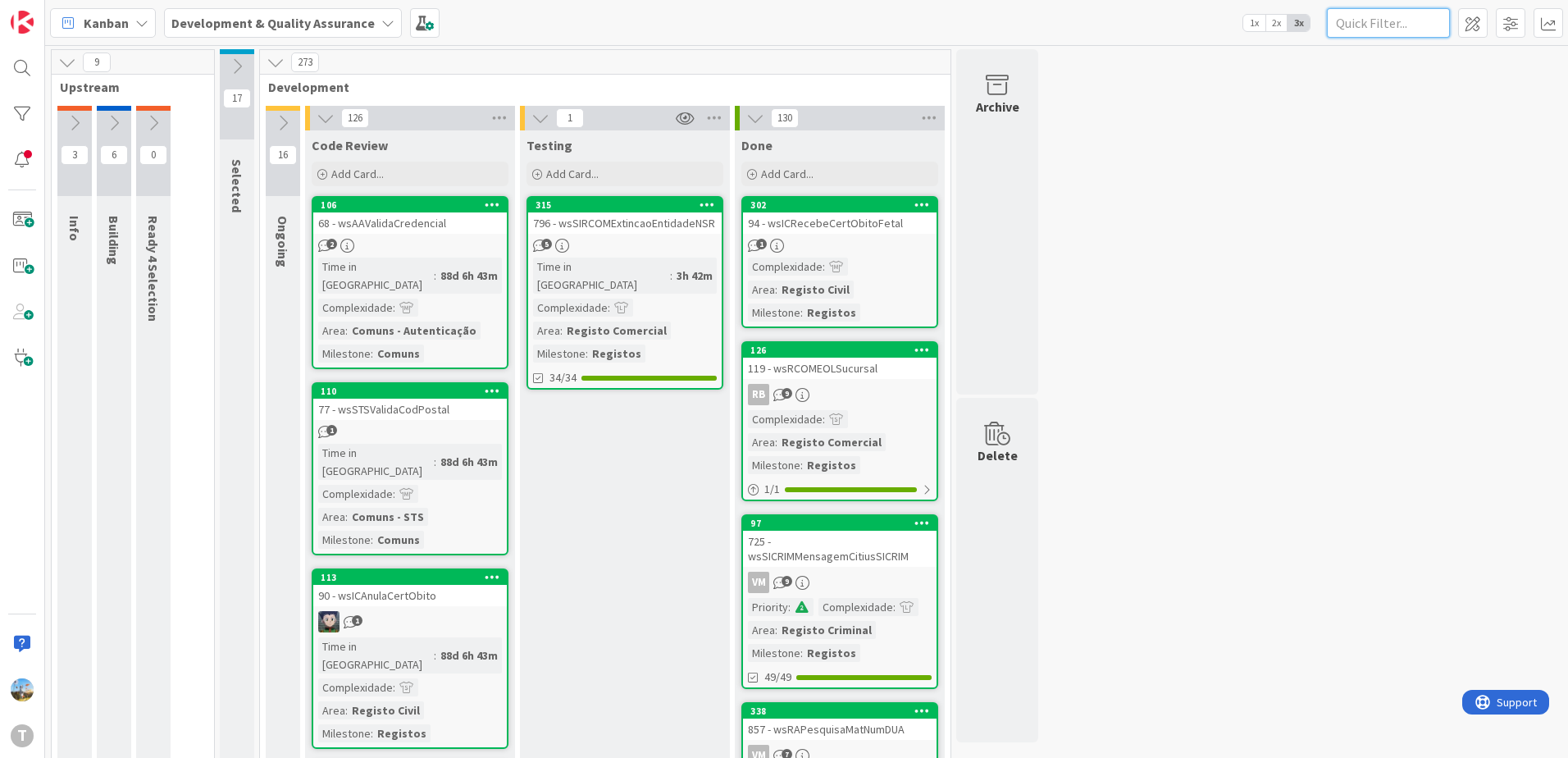
click at [1385, 27] on input "text" at bounding box center [1387, 23] width 123 height 29
paste input "wsdgitavalidacredencial"
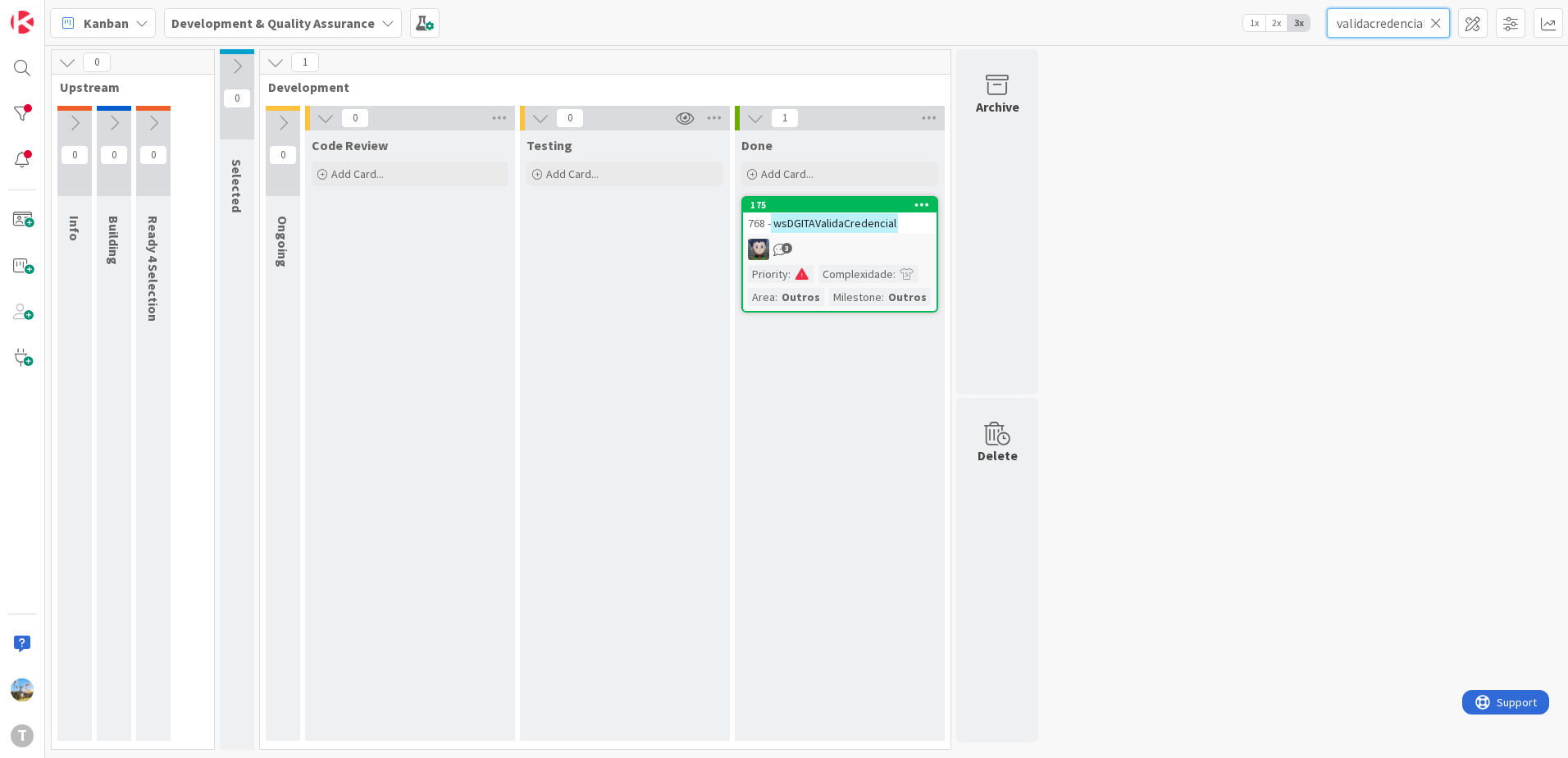
type input "wsdgitavalidacredencial"
click at [560, 462] on div "Testing Add Card..." at bounding box center [625, 435] width 210 height 610
click at [788, 273] on span ":" at bounding box center [789, 274] width 3 height 18
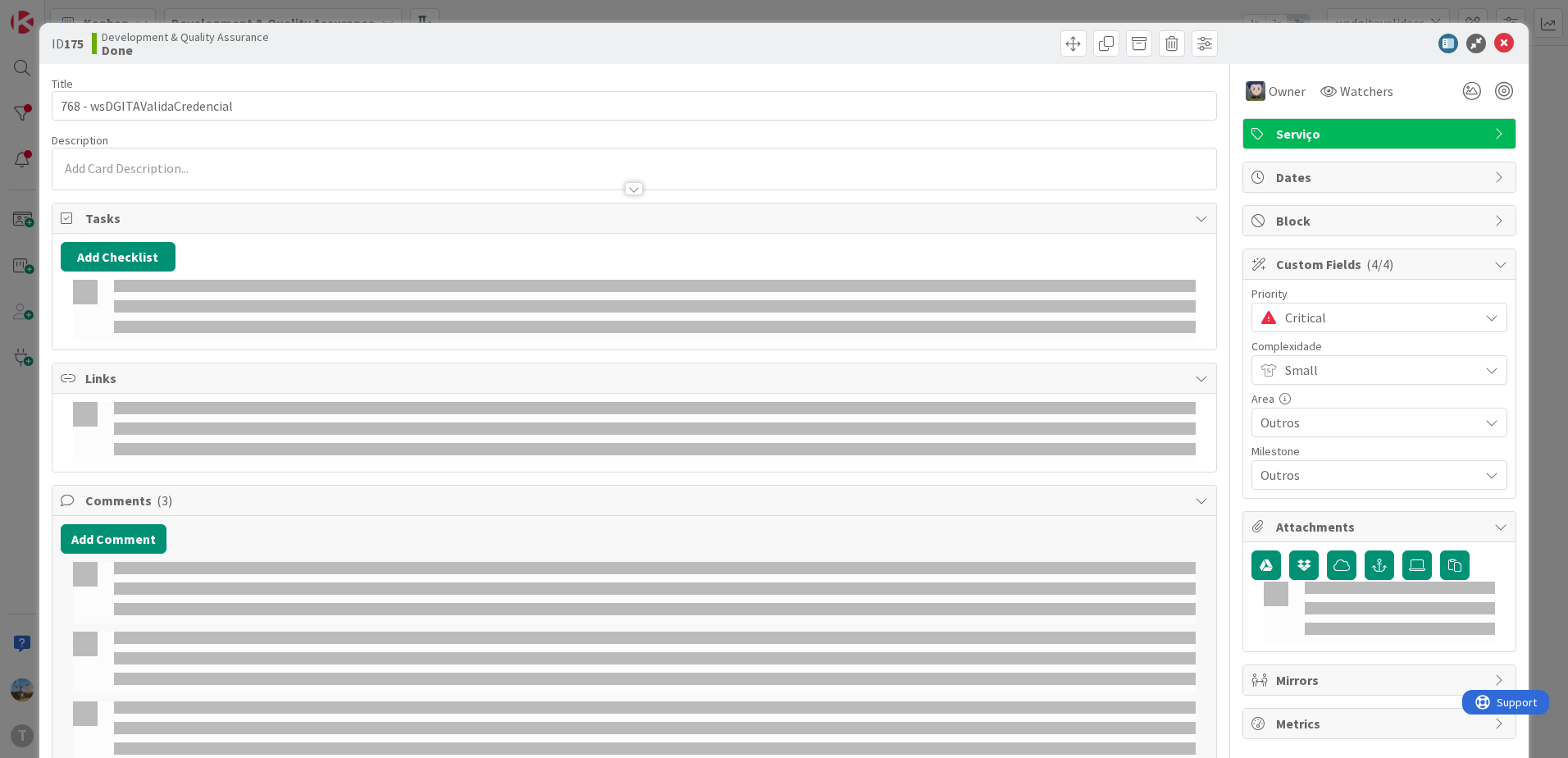
select select "java"
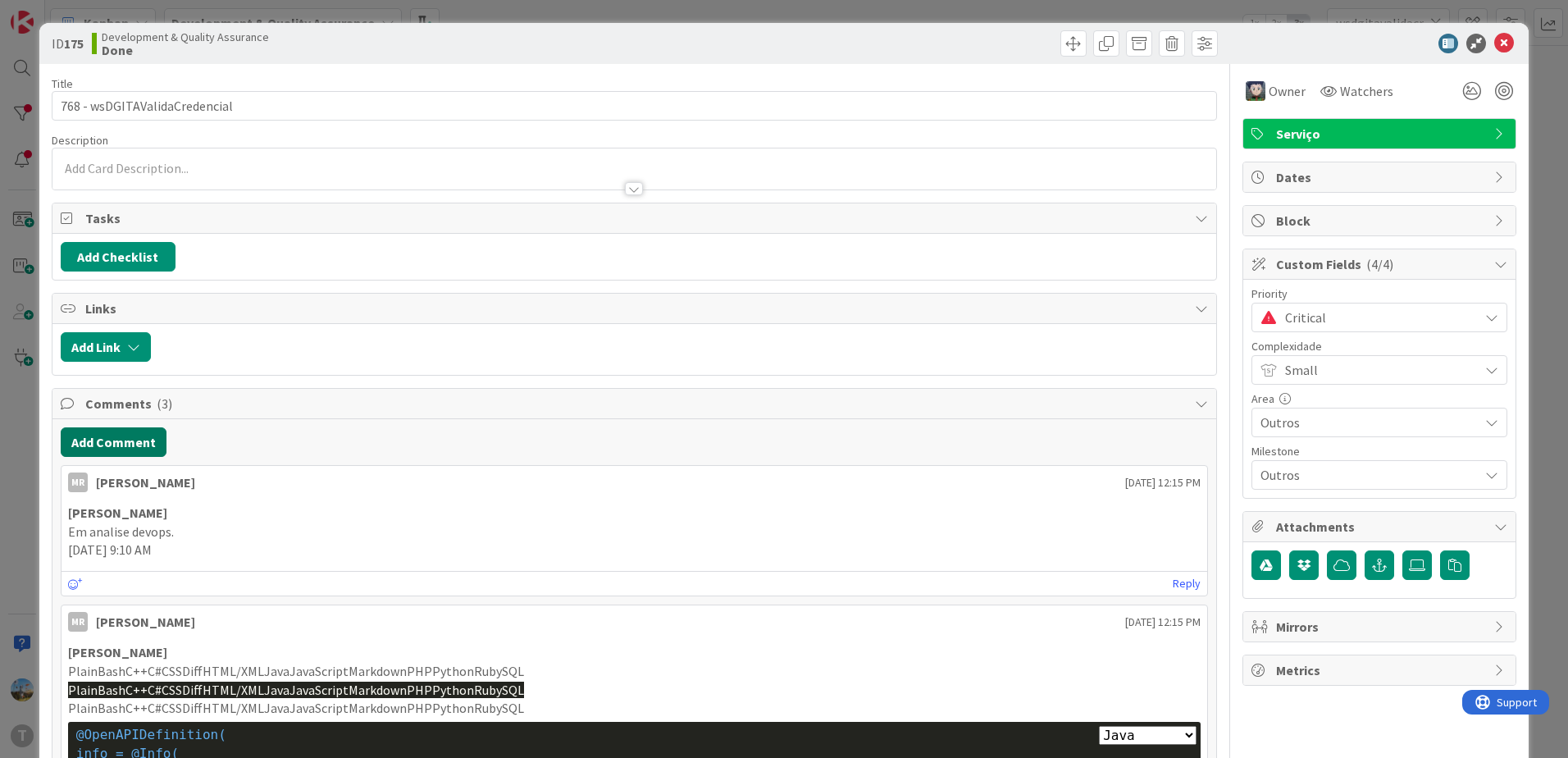
click at [117, 435] on button "Add Comment" at bounding box center [114, 442] width 106 height 29
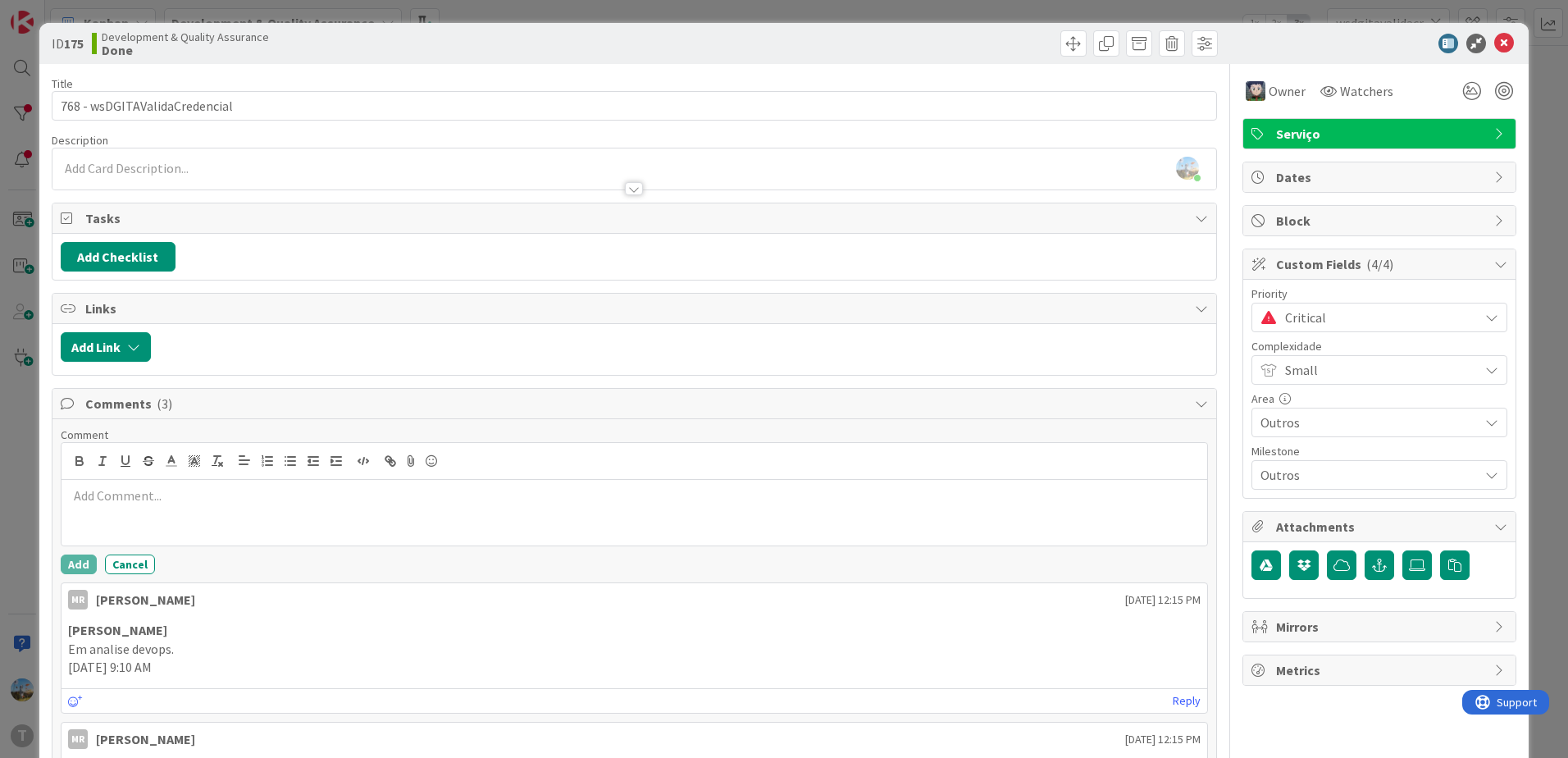
click at [334, 511] on div at bounding box center [634, 513] width 1146 height 66
click at [71, 560] on button "Add" at bounding box center [79, 565] width 36 height 20
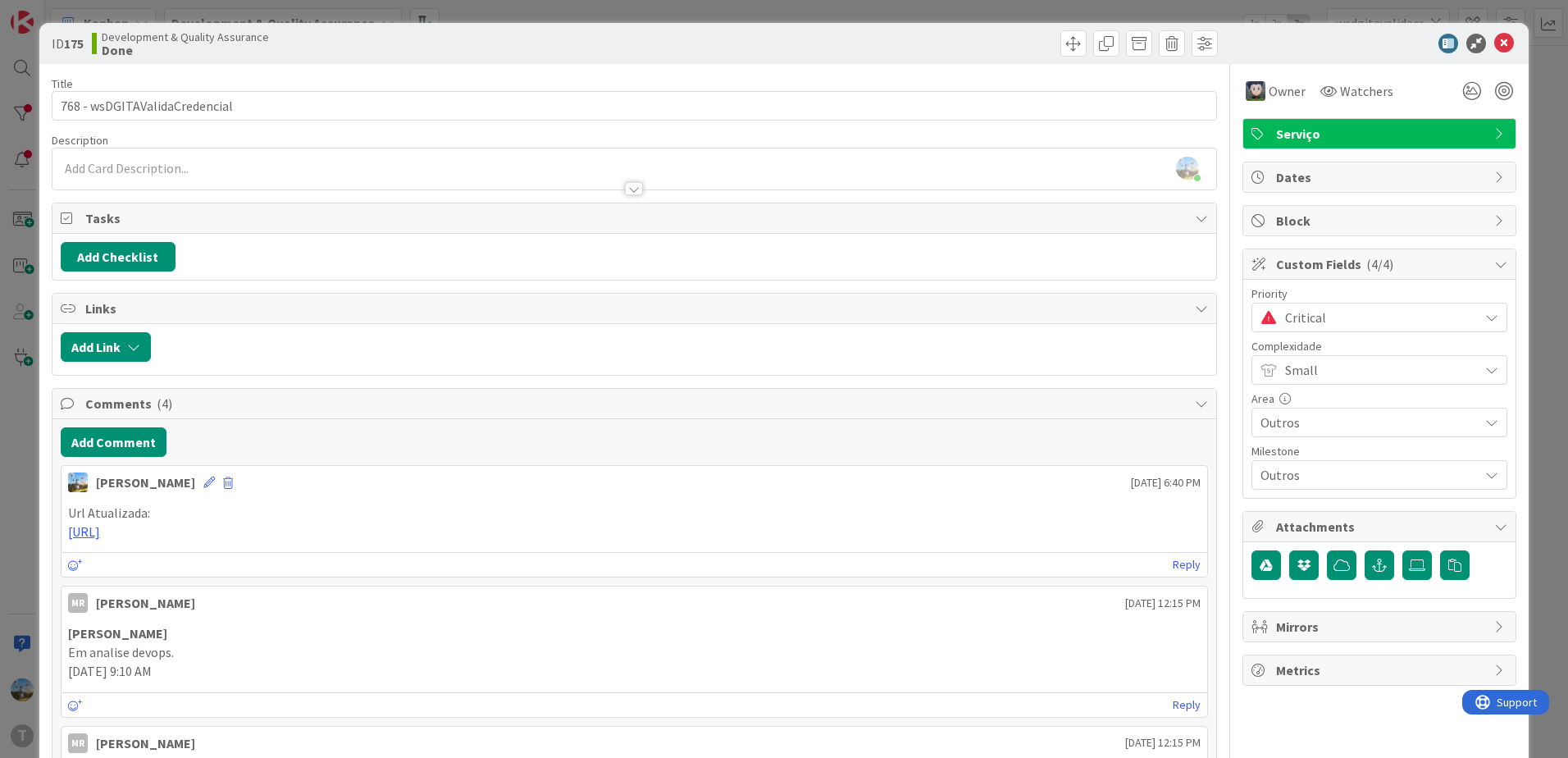
click at [1376, 307] on span "Critical" at bounding box center [1378, 317] width 186 height 23
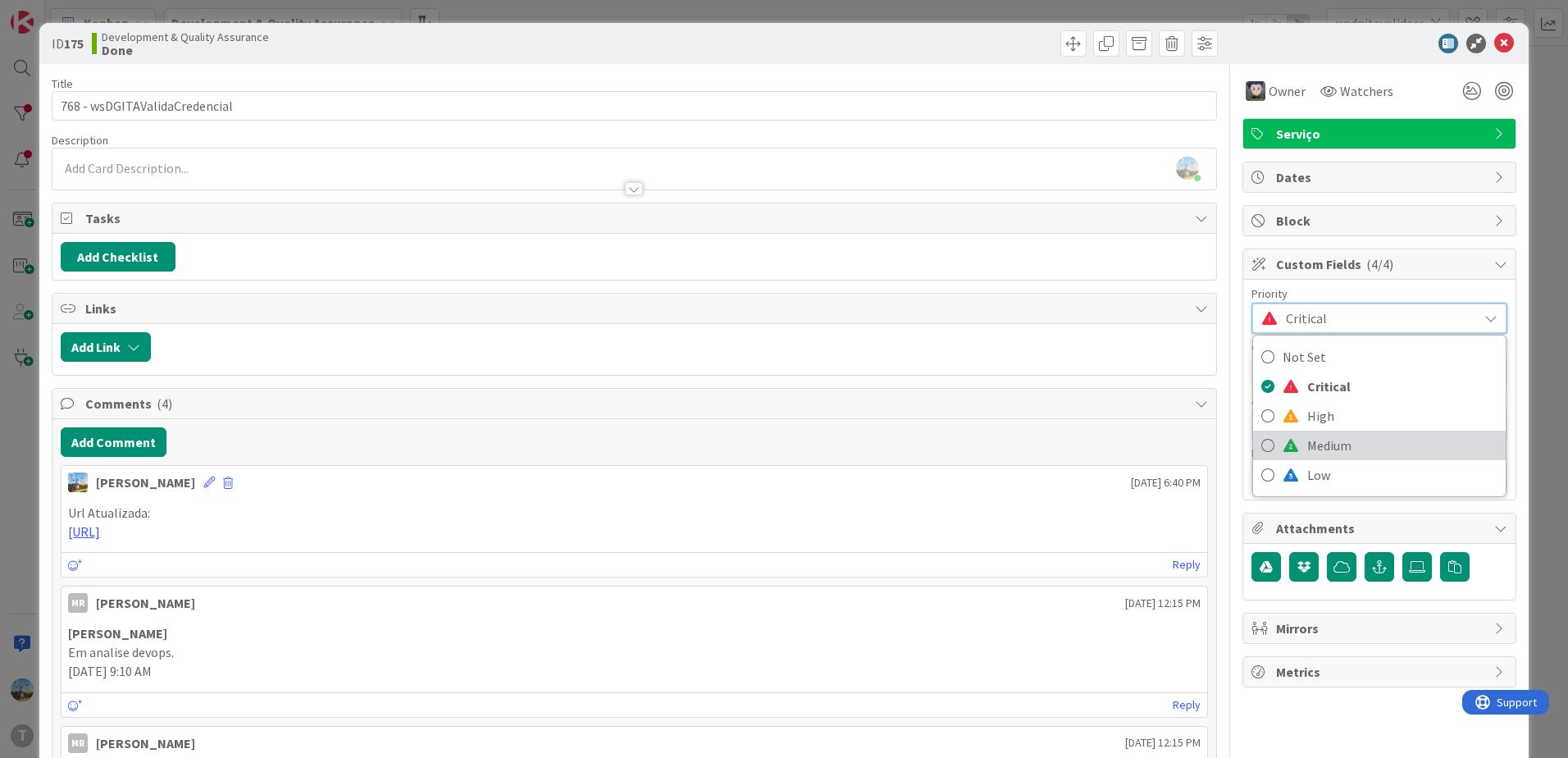
click at [1351, 450] on span "Medium" at bounding box center [1402, 445] width 190 height 25
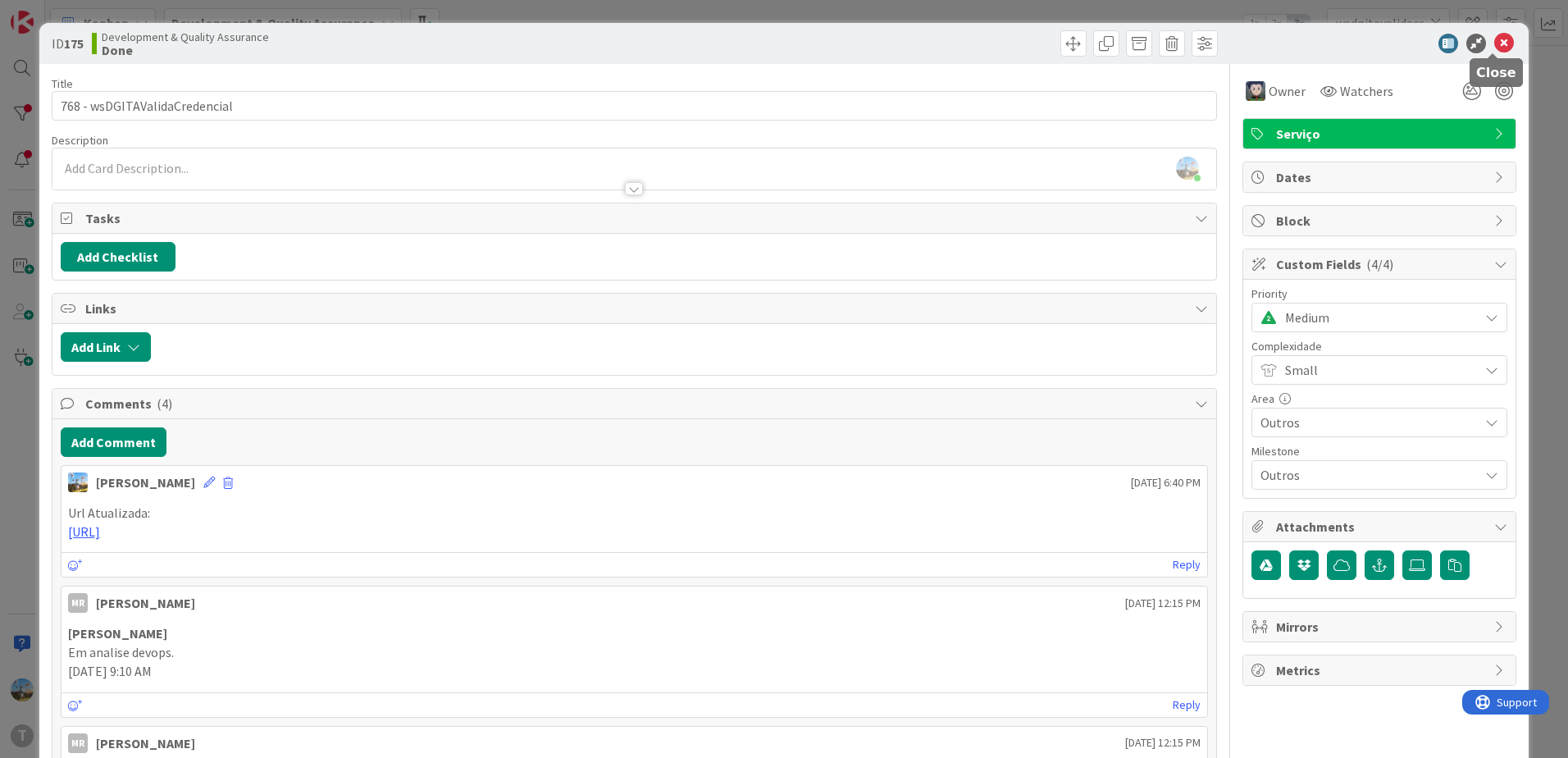
click at [1495, 37] on icon at bounding box center [1504, 43] width 20 height 20
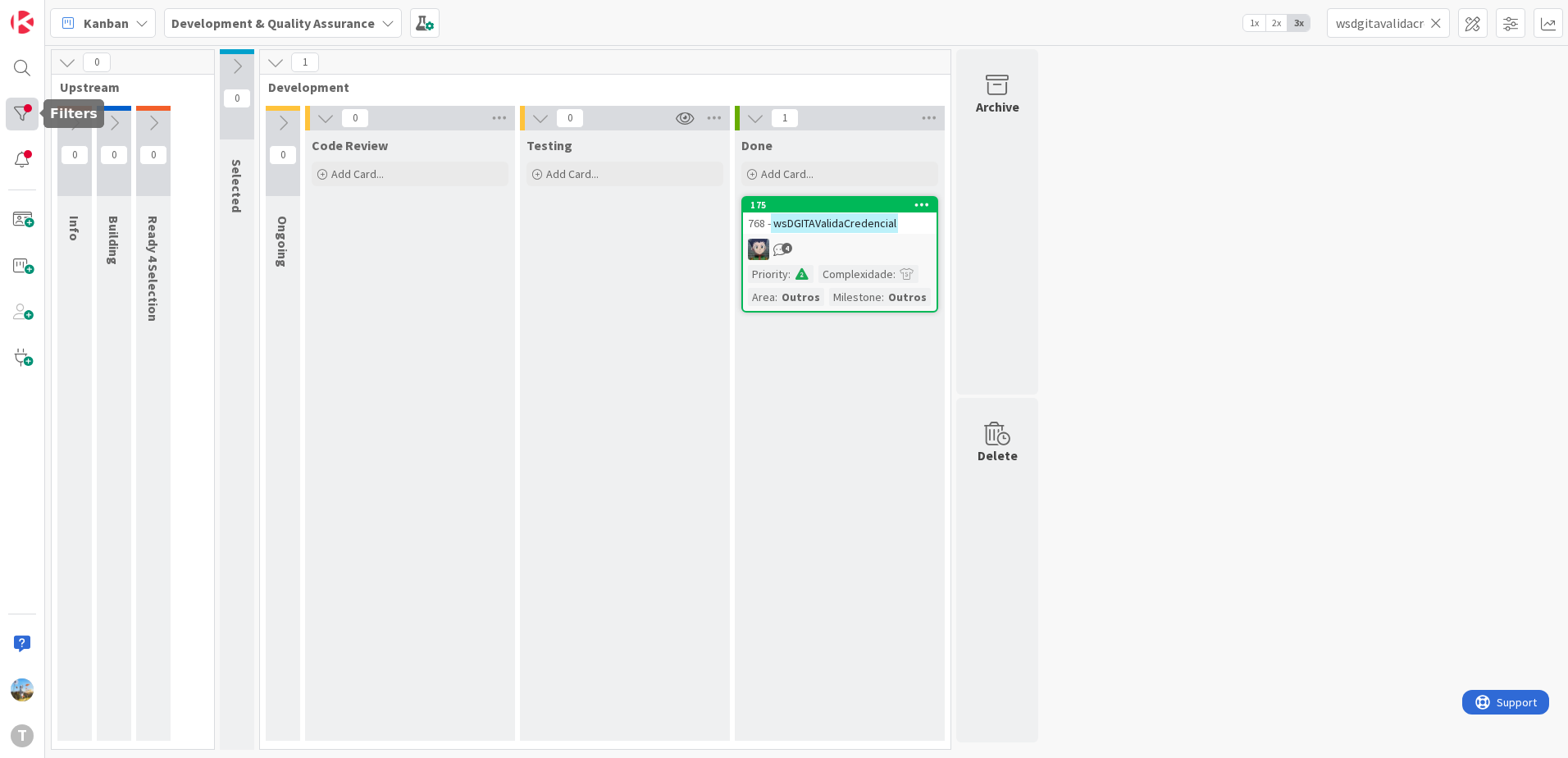
click at [27, 116] on div at bounding box center [22, 113] width 32 height 32
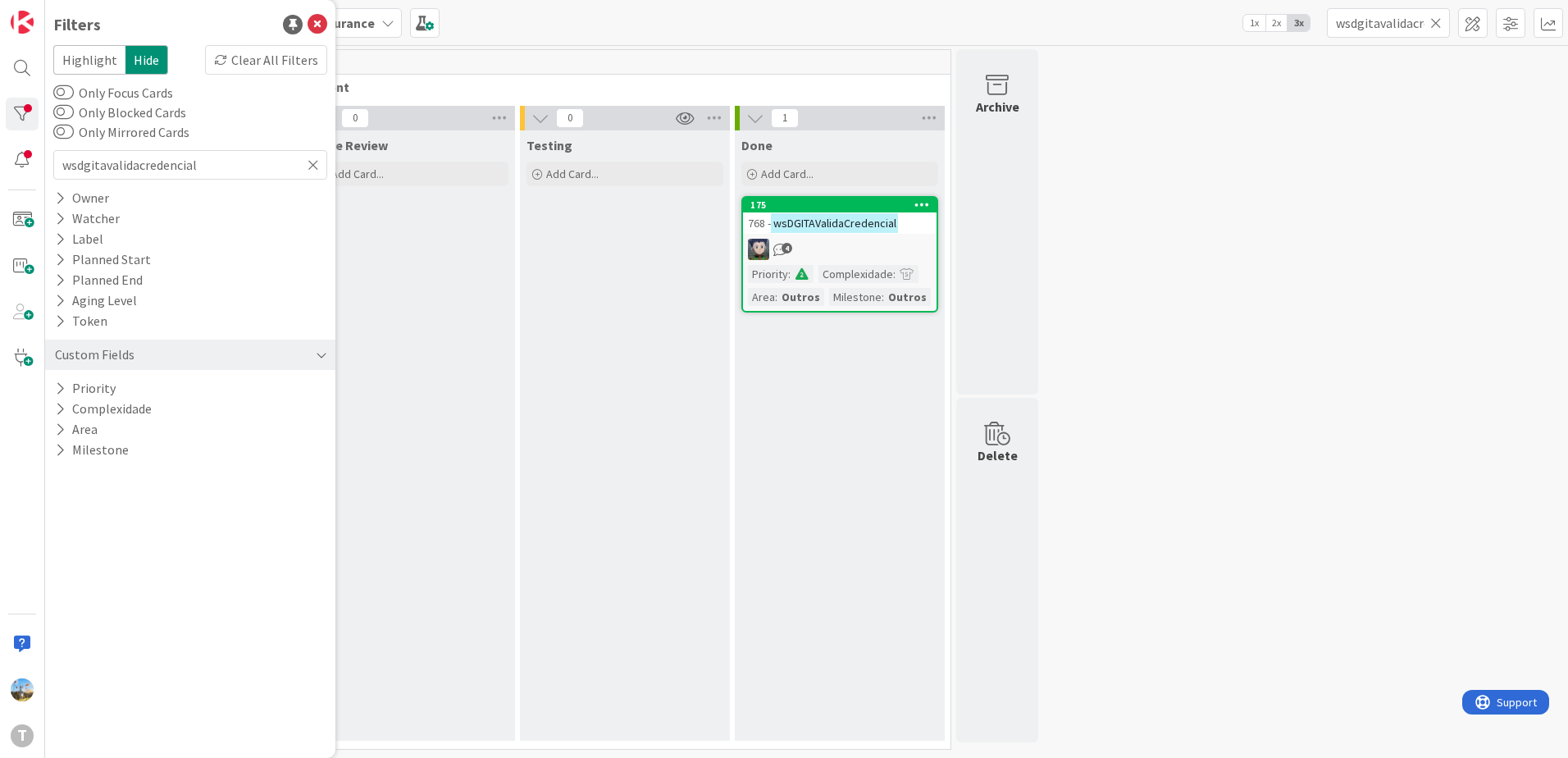
click at [295, 348] on div "Custom Fields" at bounding box center [190, 354] width 291 height 30
click at [261, 361] on div "Custom Fields" at bounding box center [190, 354] width 291 height 30
click at [297, 53] on div "Clear All Filters" at bounding box center [266, 60] width 122 height 29
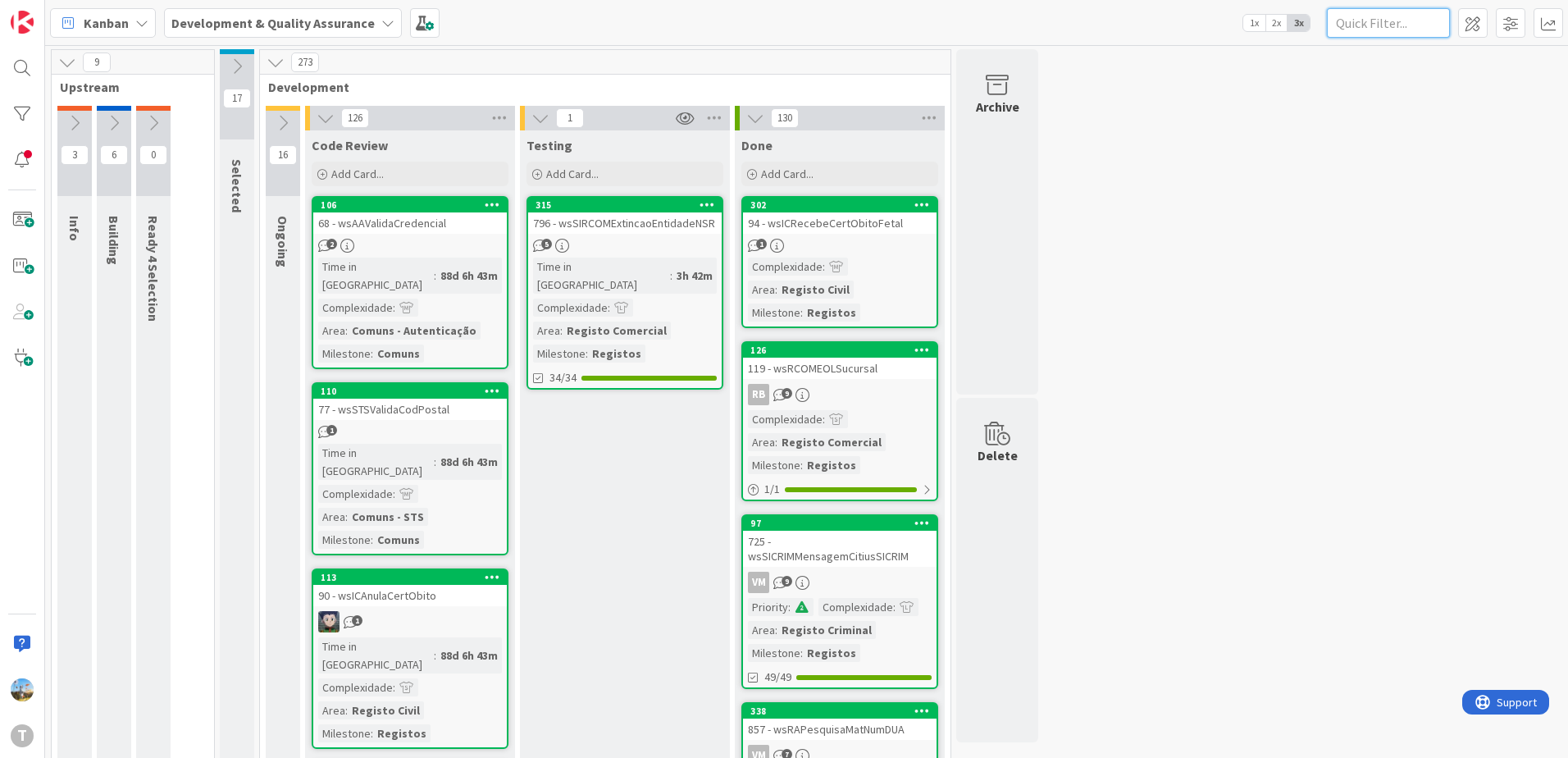
click at [1380, 25] on input "text" at bounding box center [1387, 23] width 123 height 29
paste input "WSSIRPPESQUISAMATRIZ"
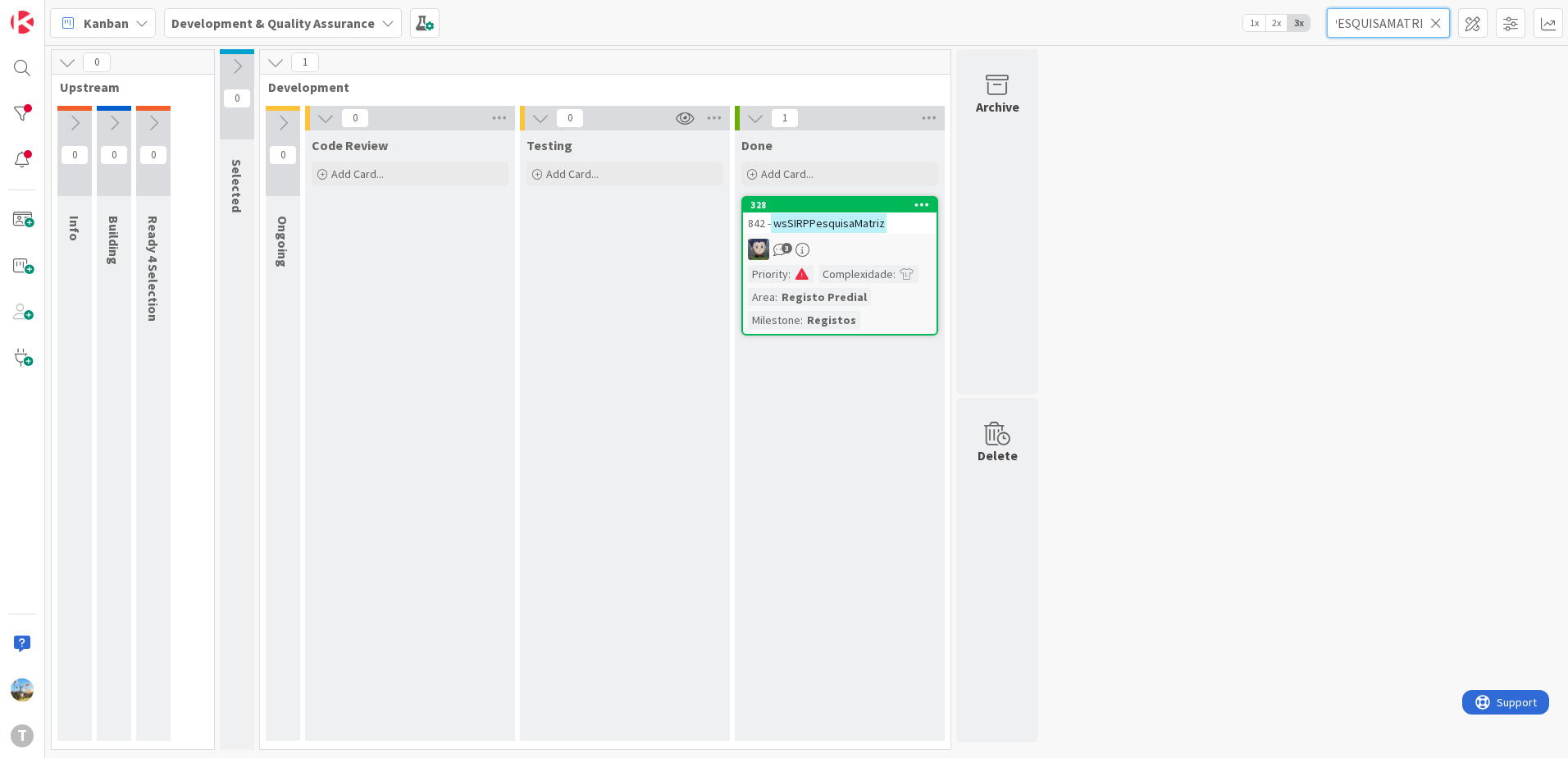
type input "WSSIRPPESQUISAMATRIZ"
click at [799, 260] on link "328 842 - wsSIRPPesquisaMatriz 3 Priority : Complexidade : Area : Registo Predi…" at bounding box center [839, 266] width 196 height 139
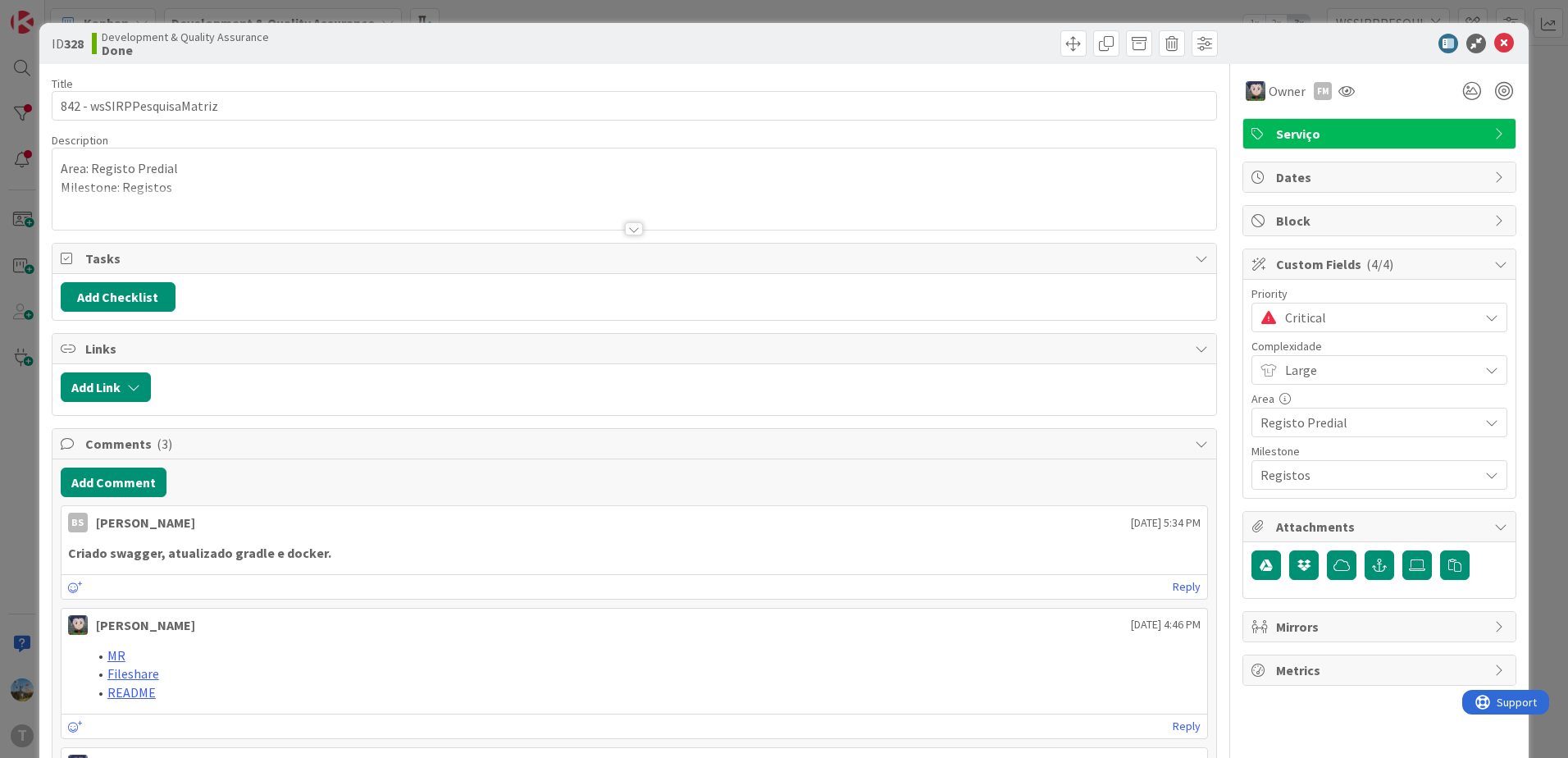
click at [1293, 319] on span "Critical" at bounding box center [1378, 317] width 186 height 23
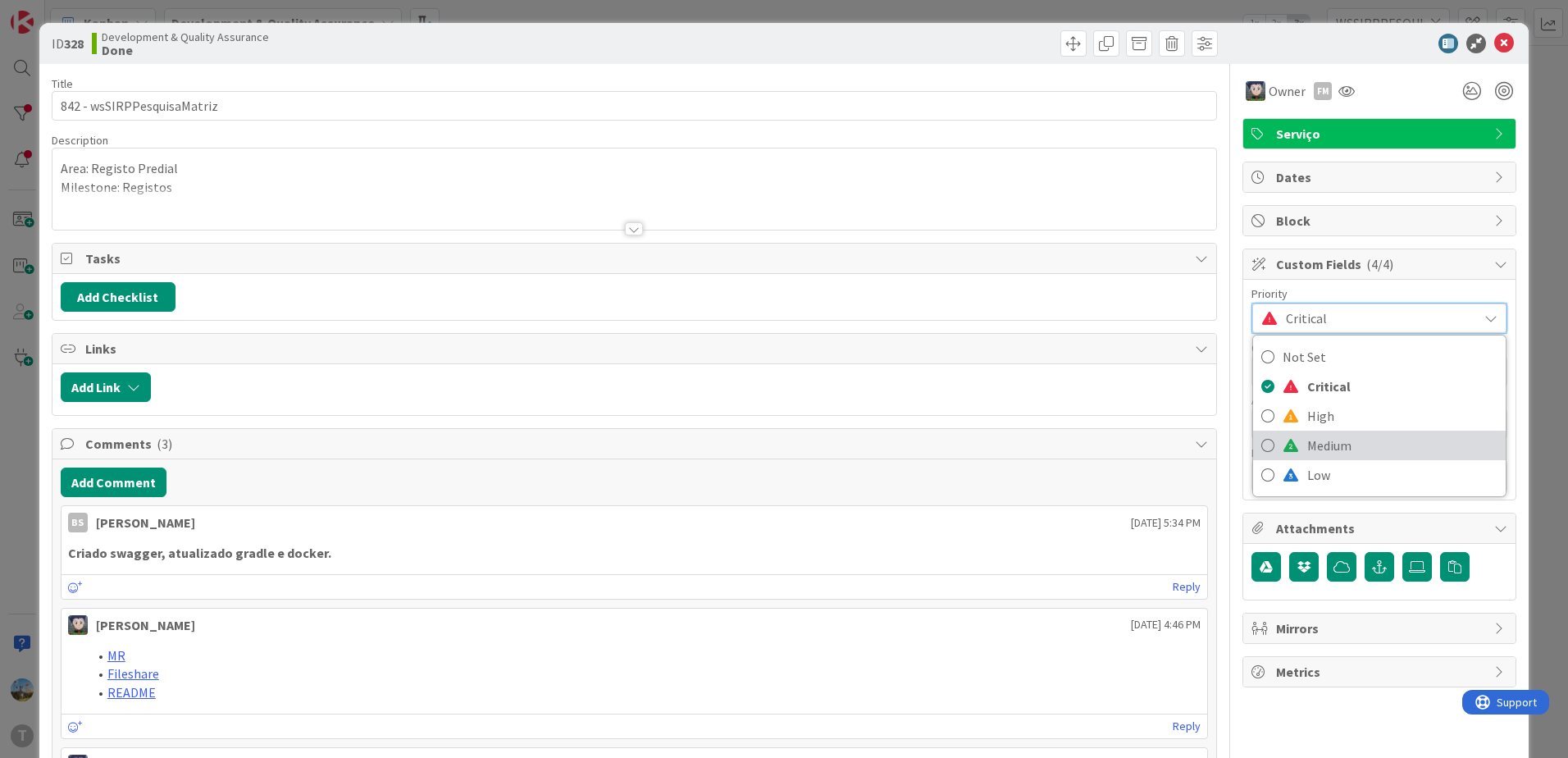
click at [1325, 446] on span "Medium" at bounding box center [1402, 445] width 190 height 25
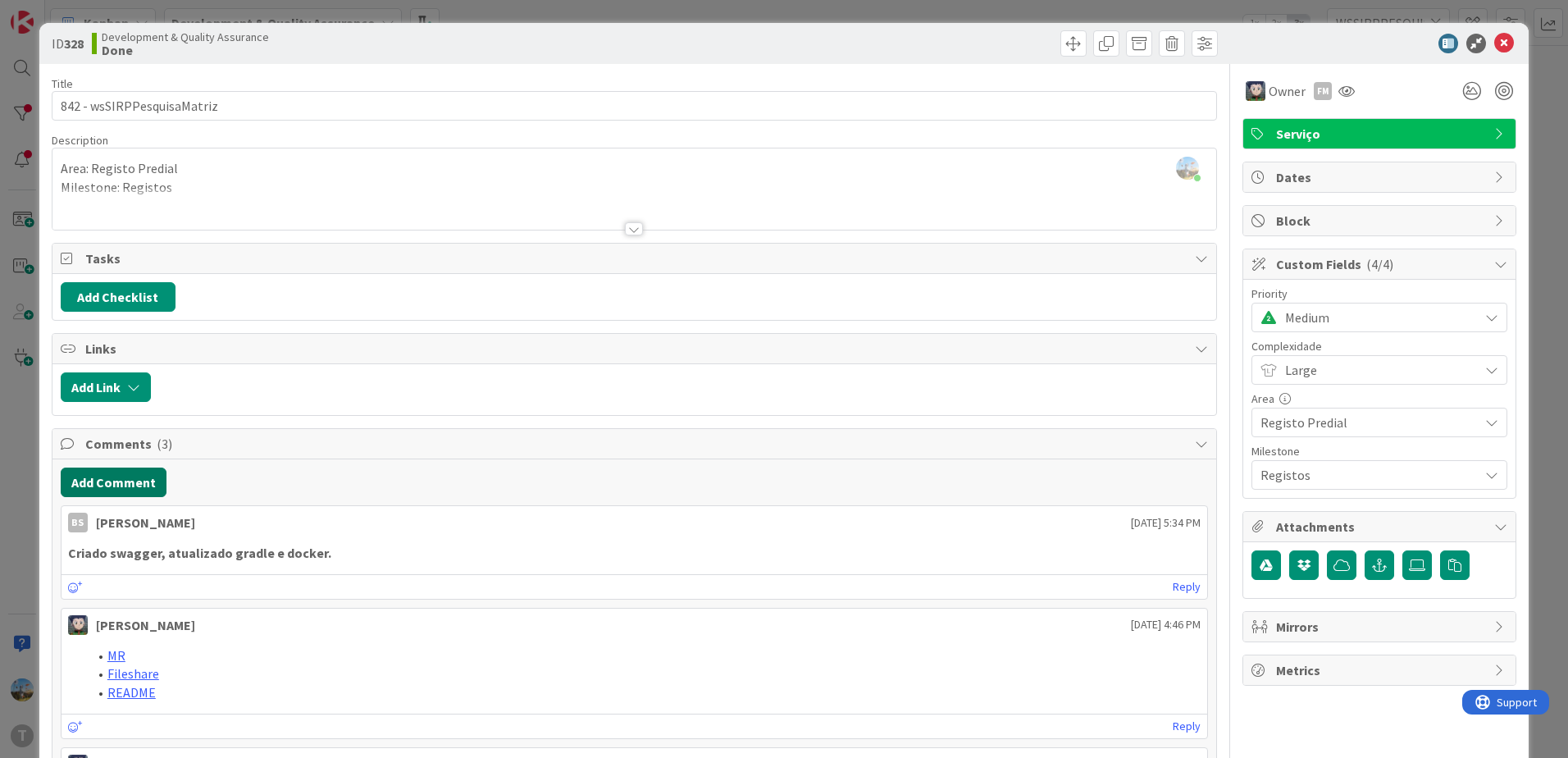
click at [136, 480] on button "Add Comment" at bounding box center [114, 482] width 106 height 29
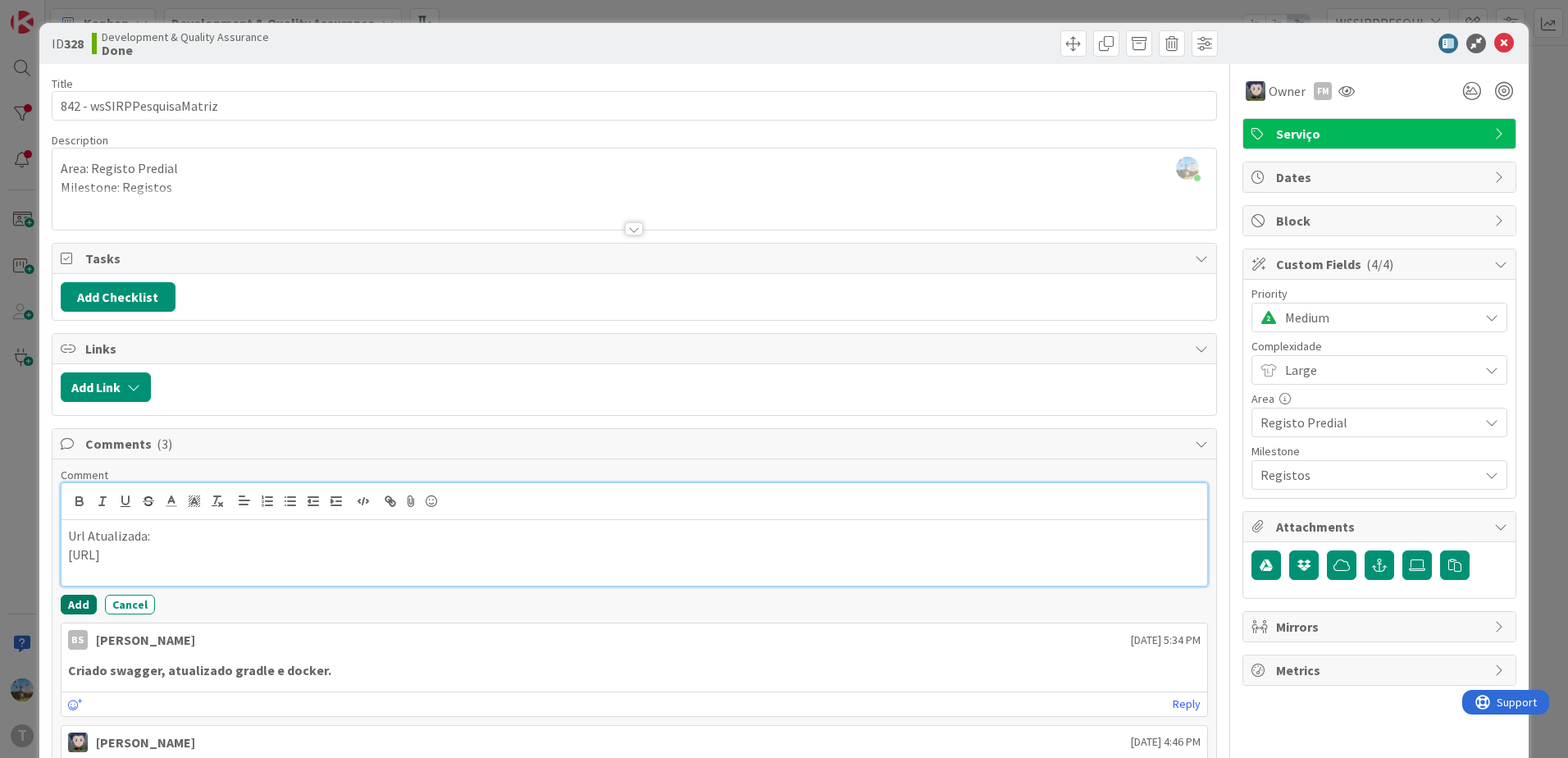
click at [89, 595] on button "Add" at bounding box center [79, 605] width 36 height 20
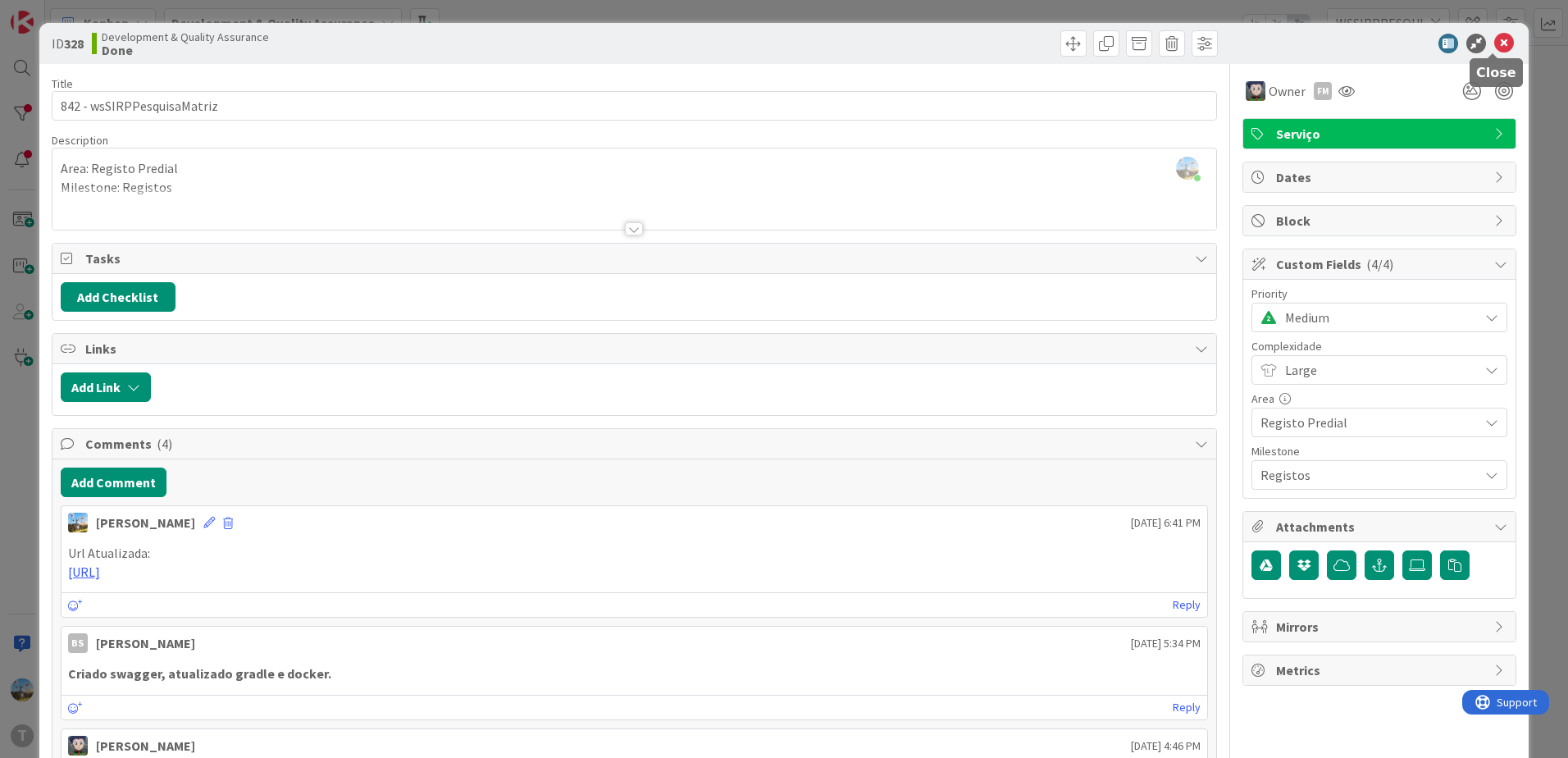
click at [1494, 45] on icon at bounding box center [1504, 43] width 20 height 20
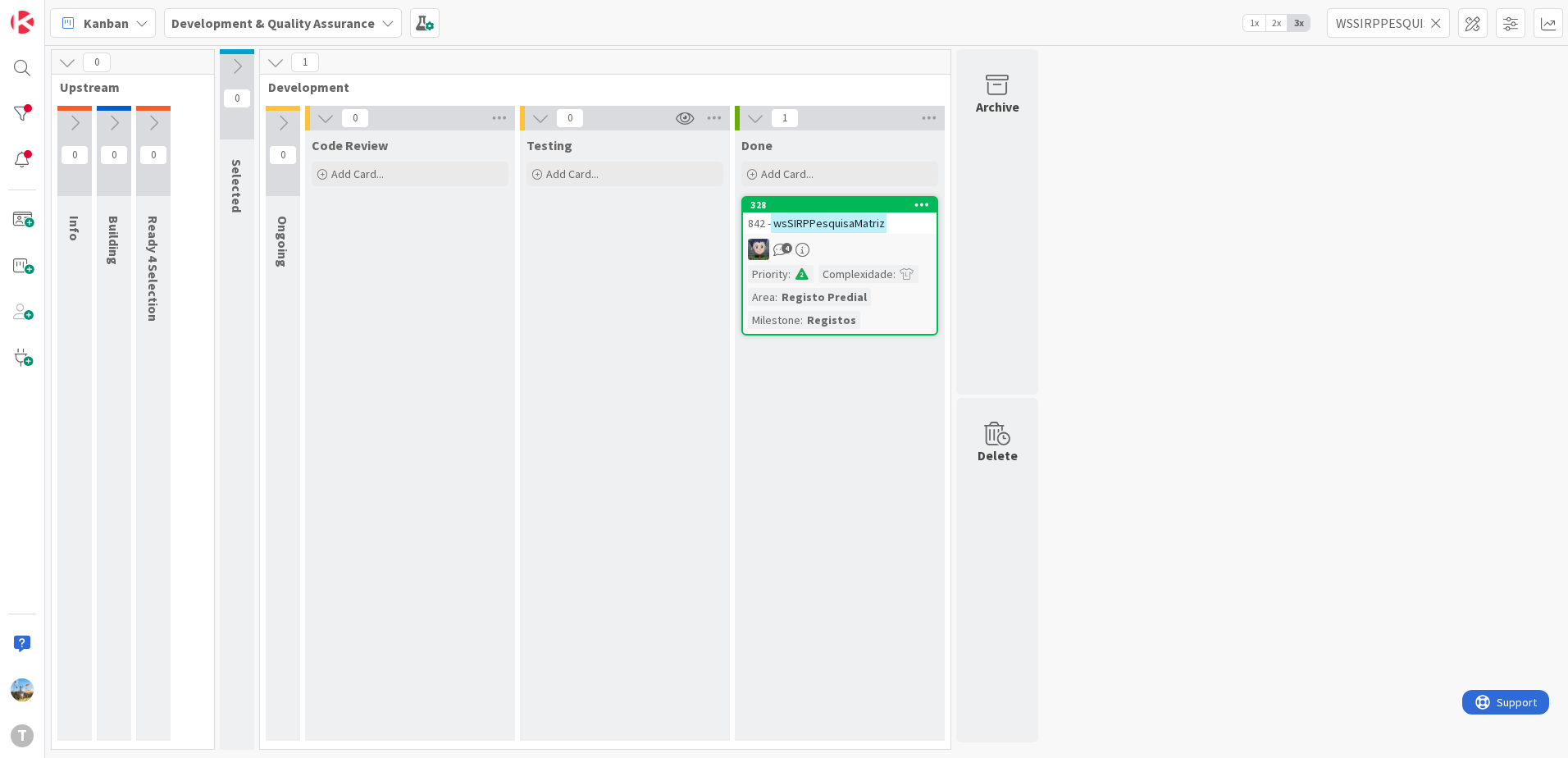
click at [676, 396] on div "Testing Add Card..." at bounding box center [625, 435] width 210 height 610
click at [1433, 27] on icon at bounding box center [1436, 23] width 12 height 15
